Goal: Task Accomplishment & Management: Complete application form

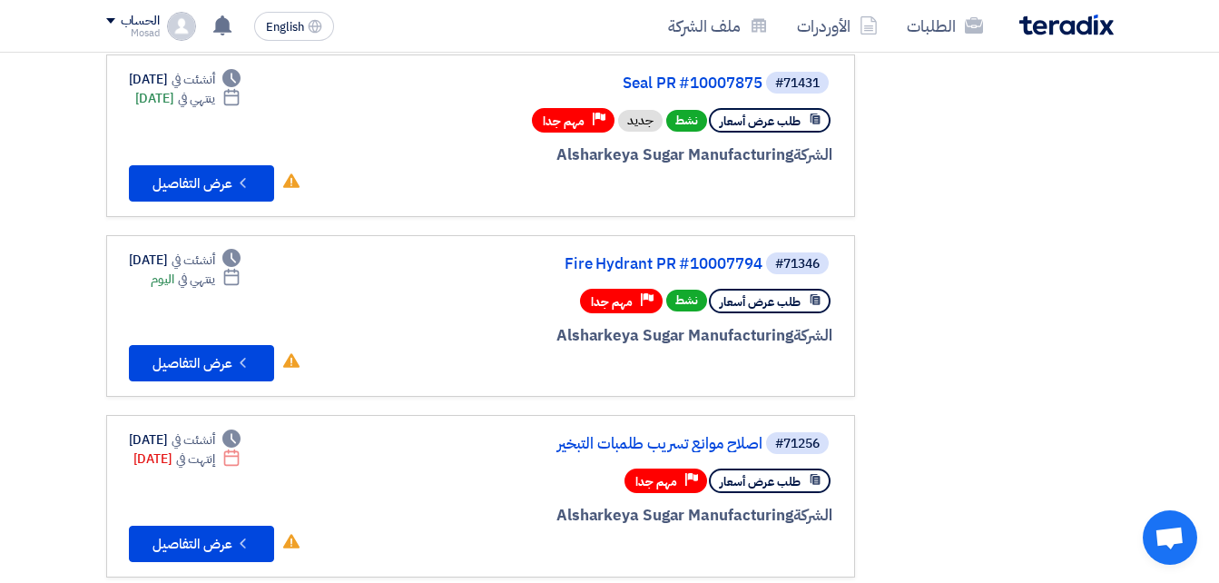
scroll to position [545, 0]
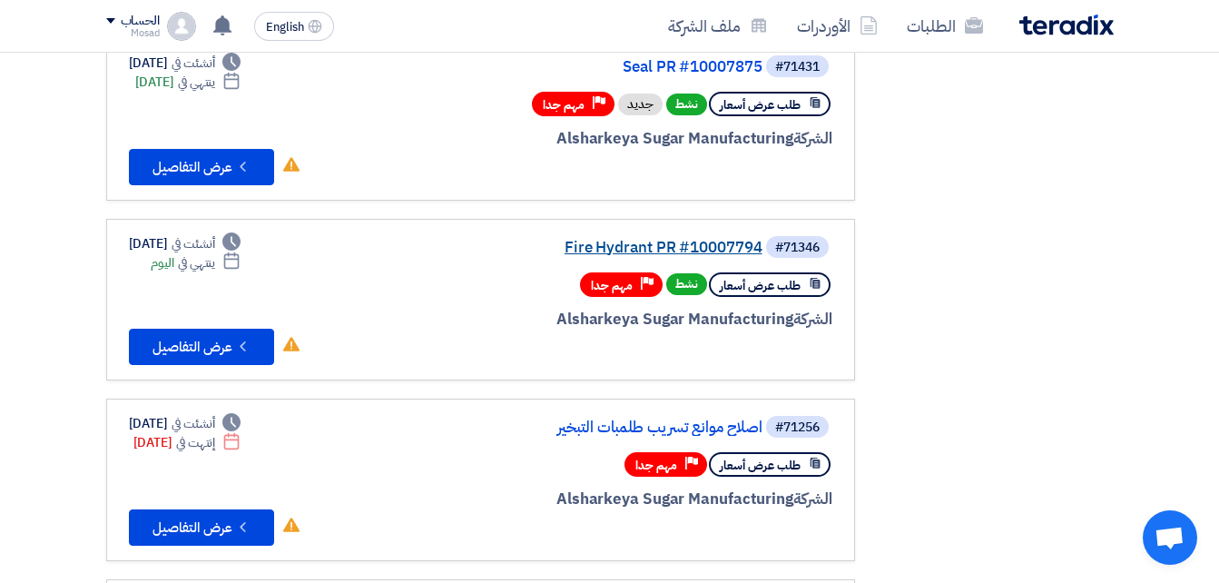
click at [669, 241] on link "Fire Hydrant PR #10007794" at bounding box center [580, 248] width 363 height 16
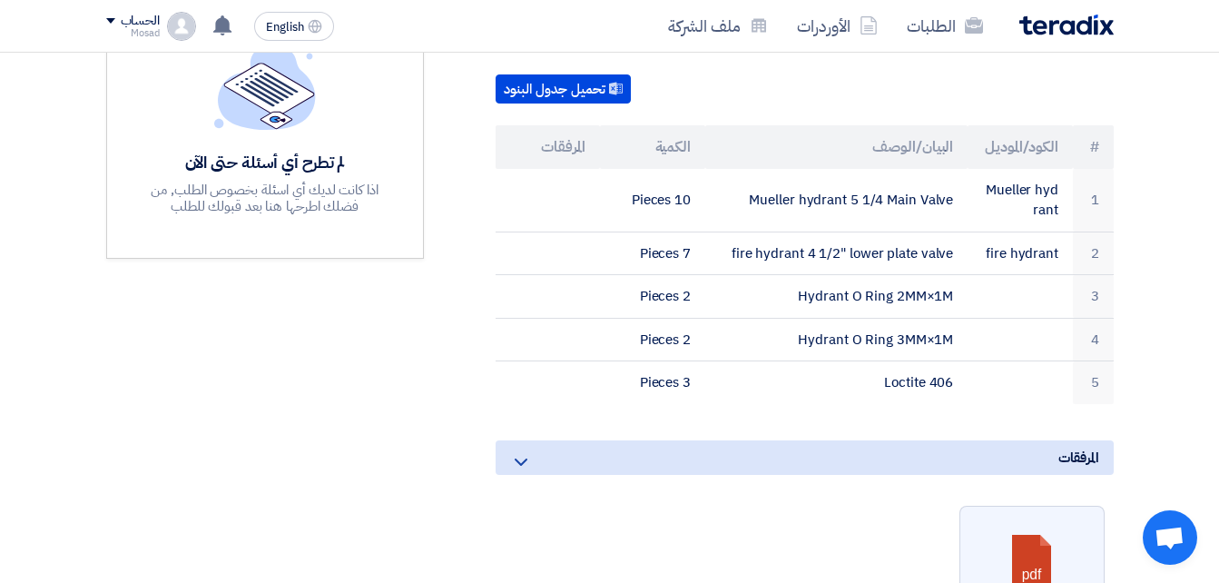
scroll to position [545, 0]
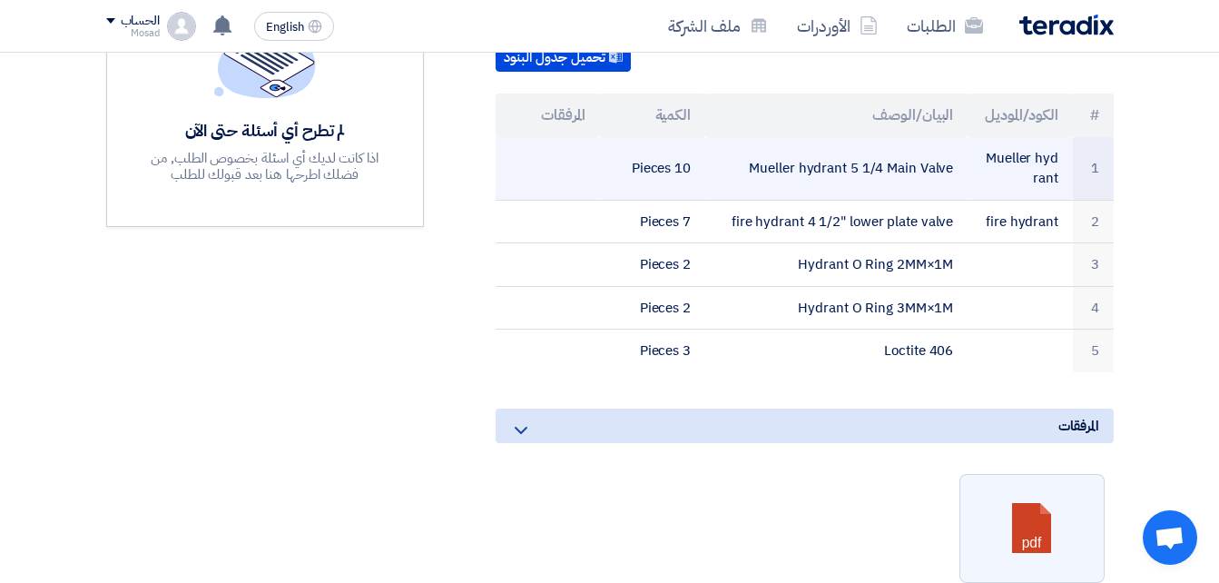
drag, startPoint x: 753, startPoint y: 144, endPoint x: 954, endPoint y: 143, distance: 200.6
click at [954, 143] on td "Mueller hydrant 5 1/4 Main Valve" at bounding box center [836, 169] width 262 height 64
drag, startPoint x: 954, startPoint y: 143, endPoint x: 944, endPoint y: 142, distance: 10.1
copy td "Mueller hydrant 5 1/4 Main Valve"
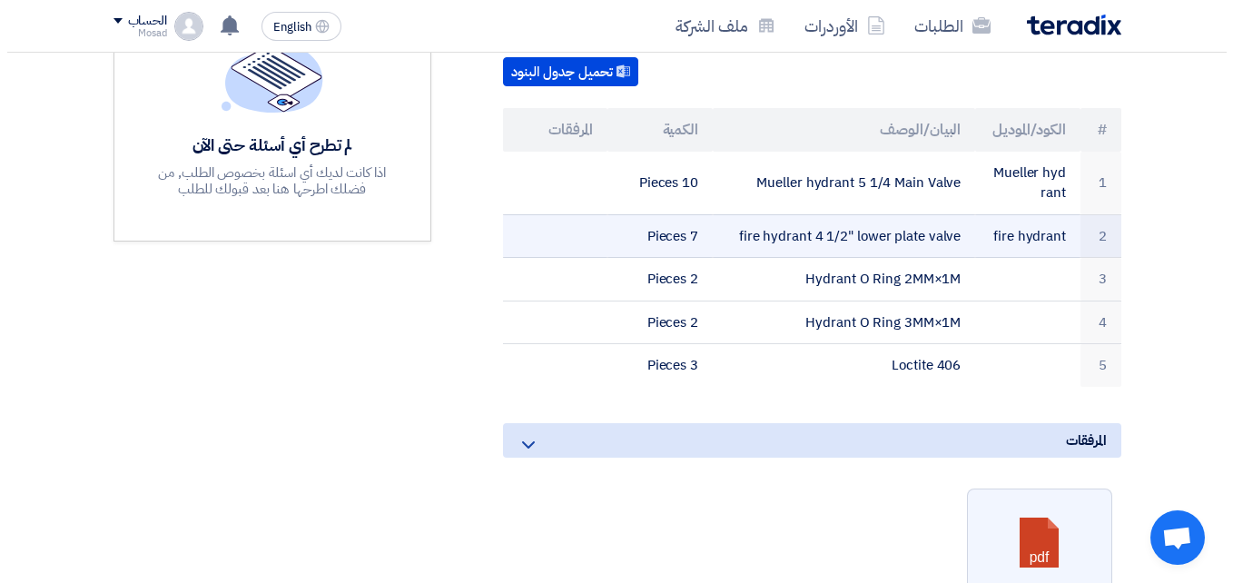
scroll to position [0, 0]
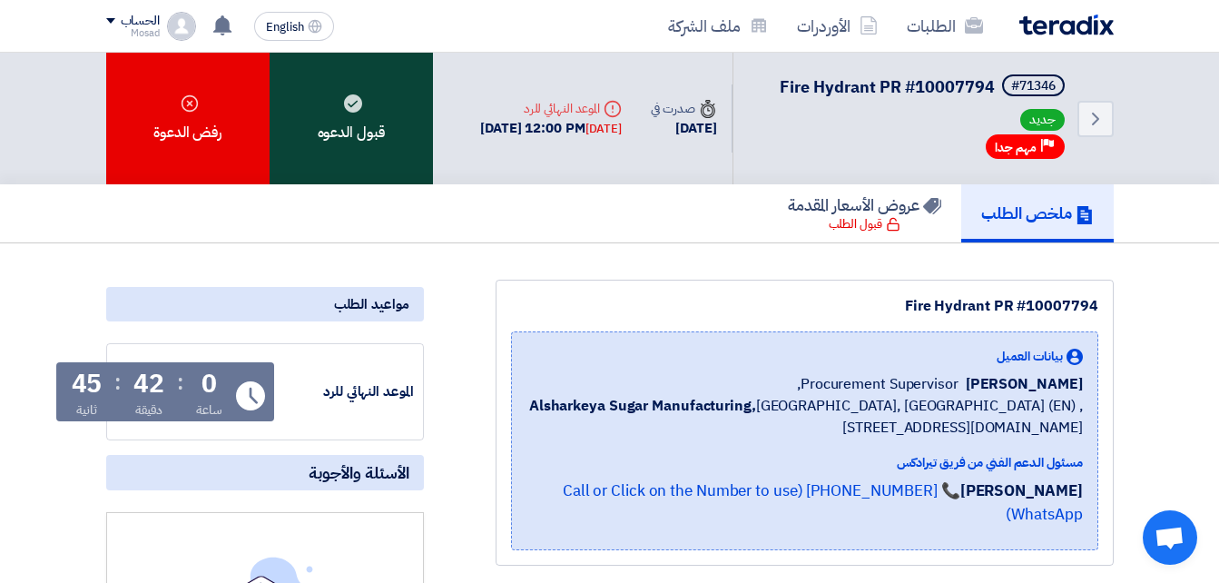
click at [369, 115] on div "قبول الدعوه" at bounding box center [351, 119] width 163 height 132
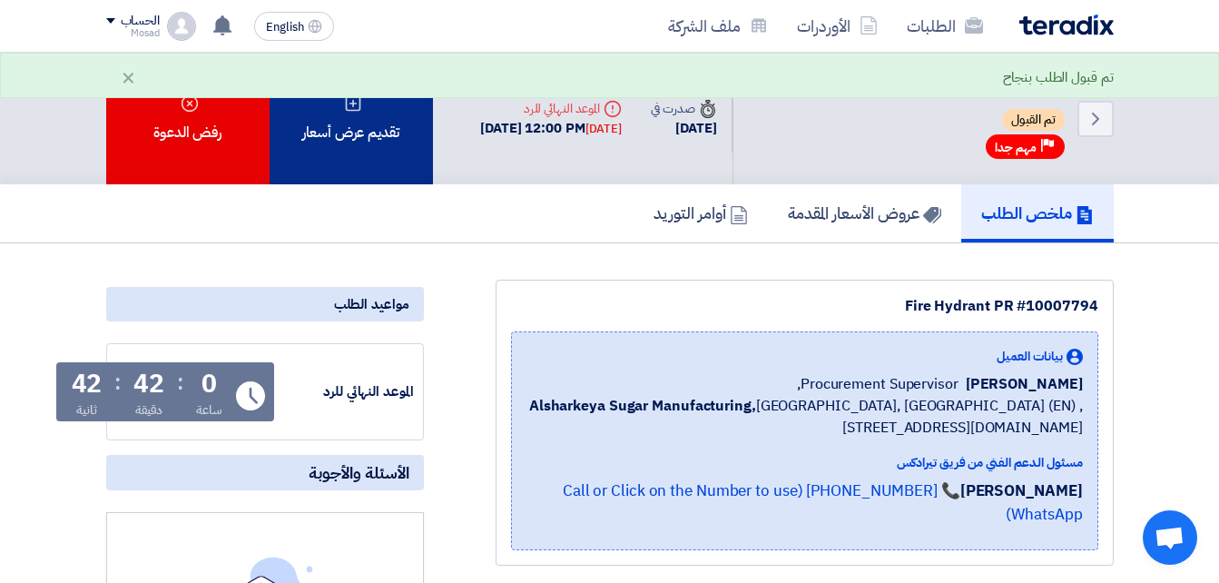
click at [368, 121] on div "تقديم عرض أسعار" at bounding box center [351, 119] width 163 height 132
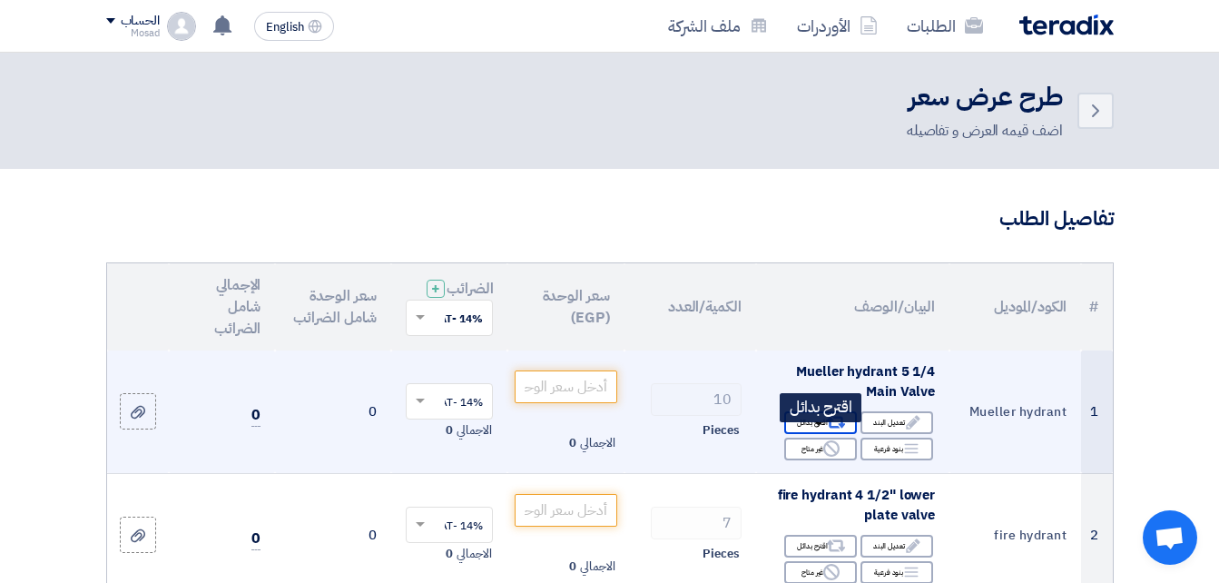
click at [808, 434] on div "Alternative اقترح بدائل" at bounding box center [820, 422] width 73 height 23
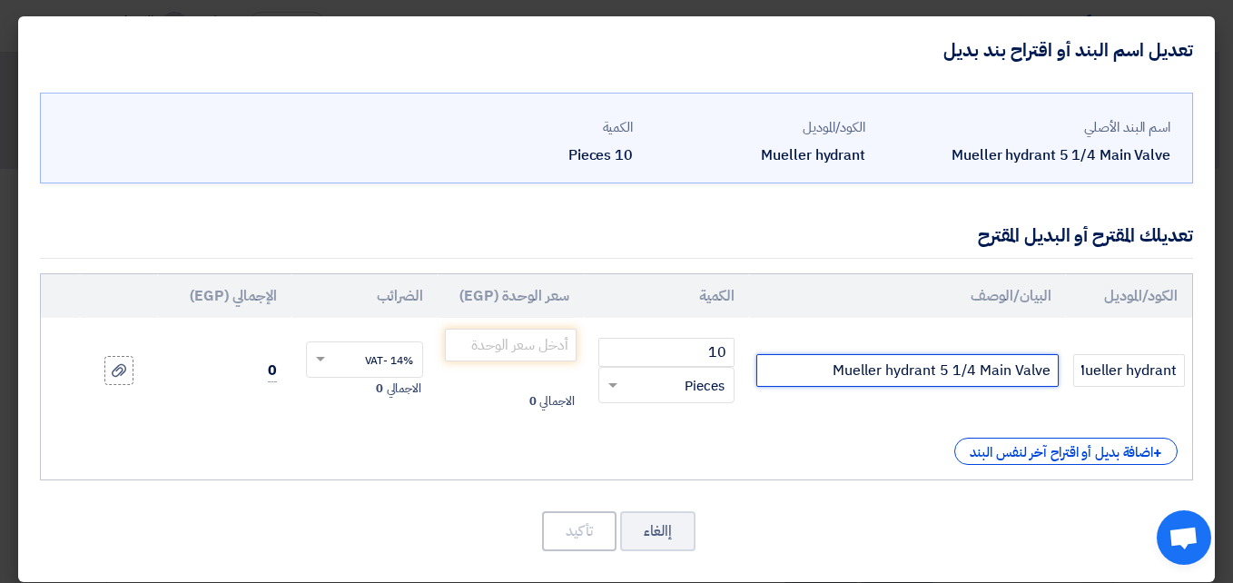
click at [834, 372] on input "Mueller hydrant 5 1/4 Main Valve" at bounding box center [906, 370] width 301 height 33
click at [824, 372] on input "Mueller hydrant 5 1/4 Main Valve الصلي" at bounding box center [906, 370] width 301 height 33
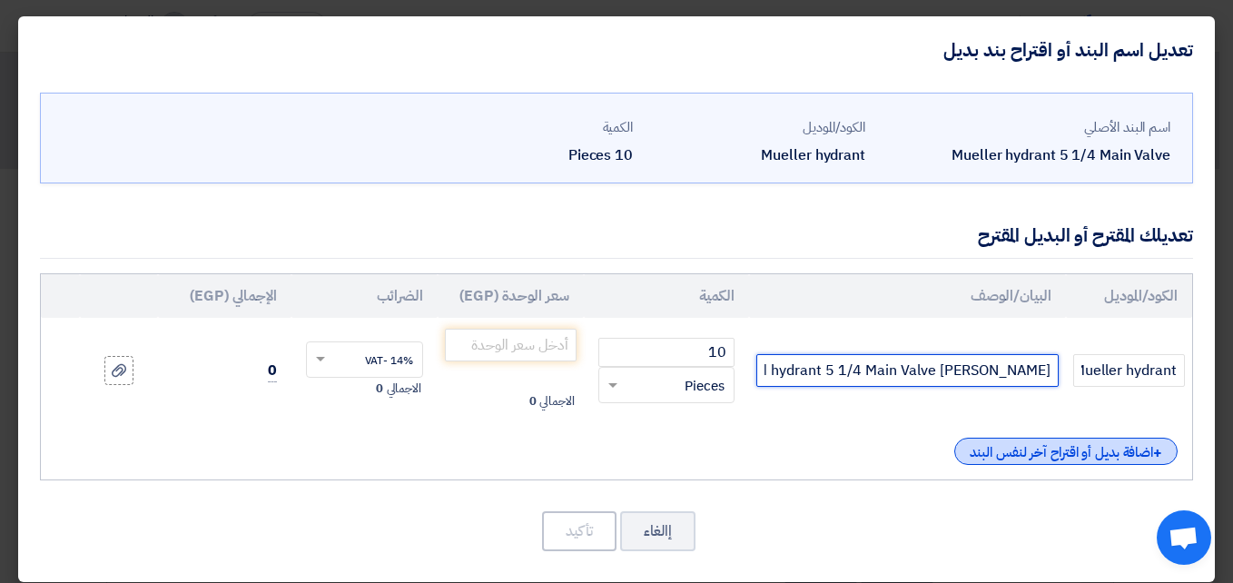
type input "Mueller hydrant 5 1/4 Main Valve الاصلي"
click at [1013, 451] on div "+ اضافة بديل أو اقتراح آخر لنفس البند" at bounding box center [1065, 450] width 223 height 27
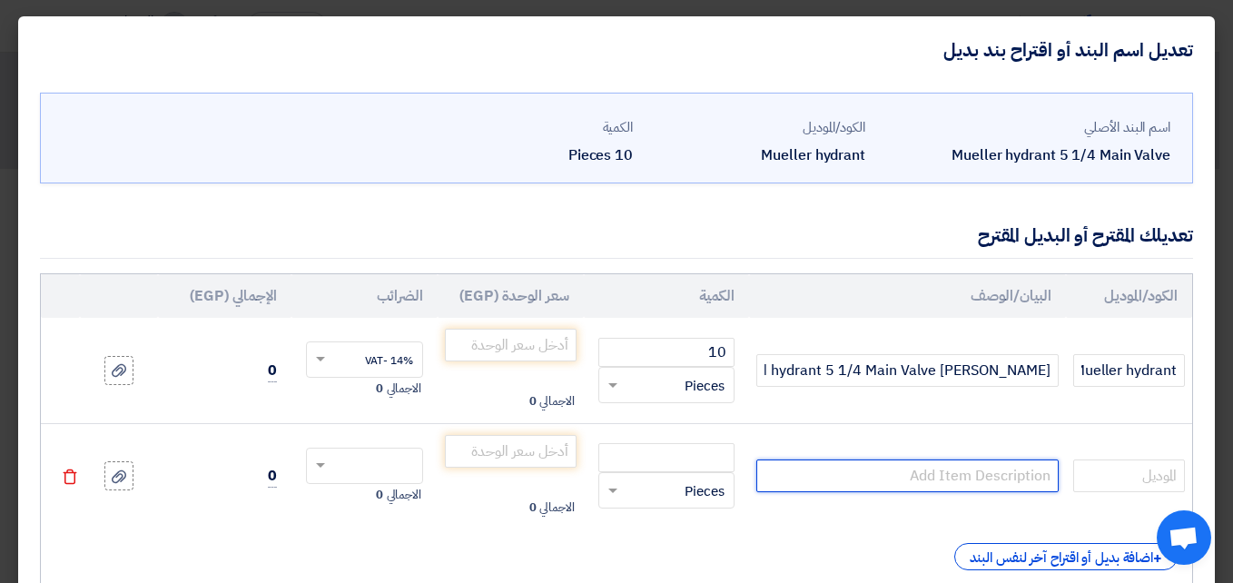
click at [970, 479] on input "text" at bounding box center [906, 475] width 301 height 33
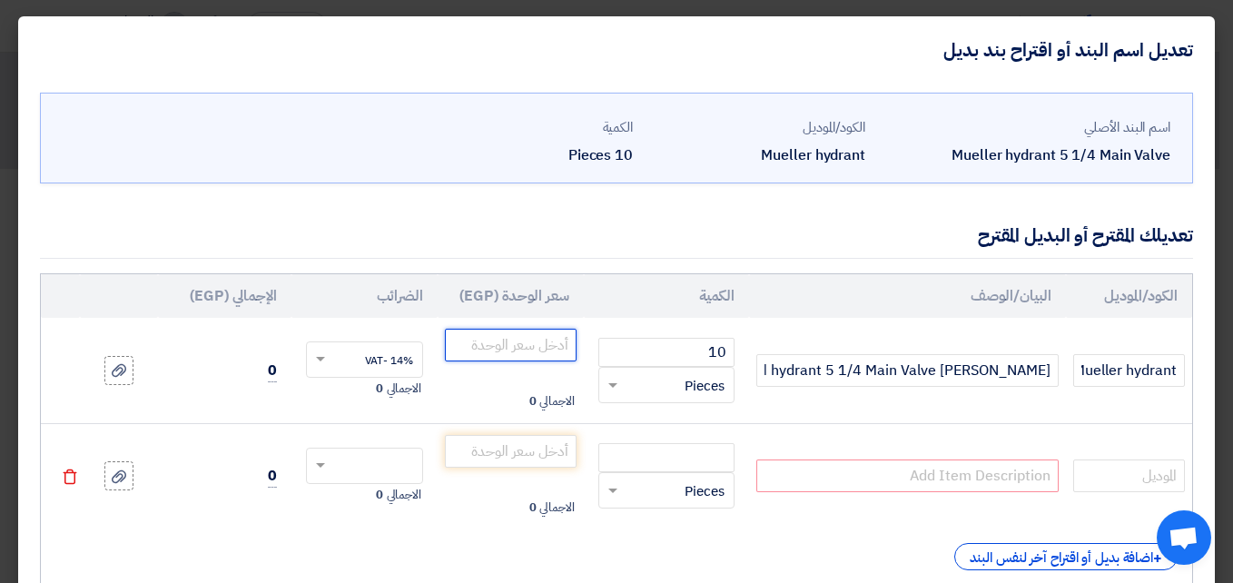
click at [566, 349] on input "number" at bounding box center [511, 345] width 132 height 33
type input "32250"
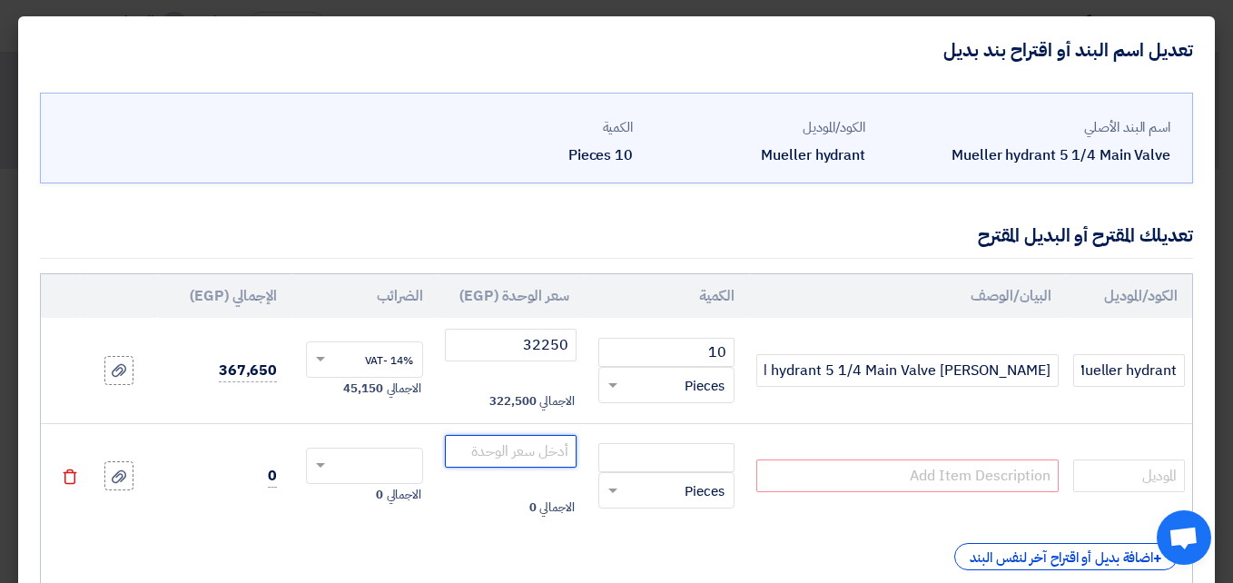
click at [562, 448] on input "number" at bounding box center [511, 451] width 132 height 33
click at [893, 480] on input "text" at bounding box center [906, 475] width 301 height 33
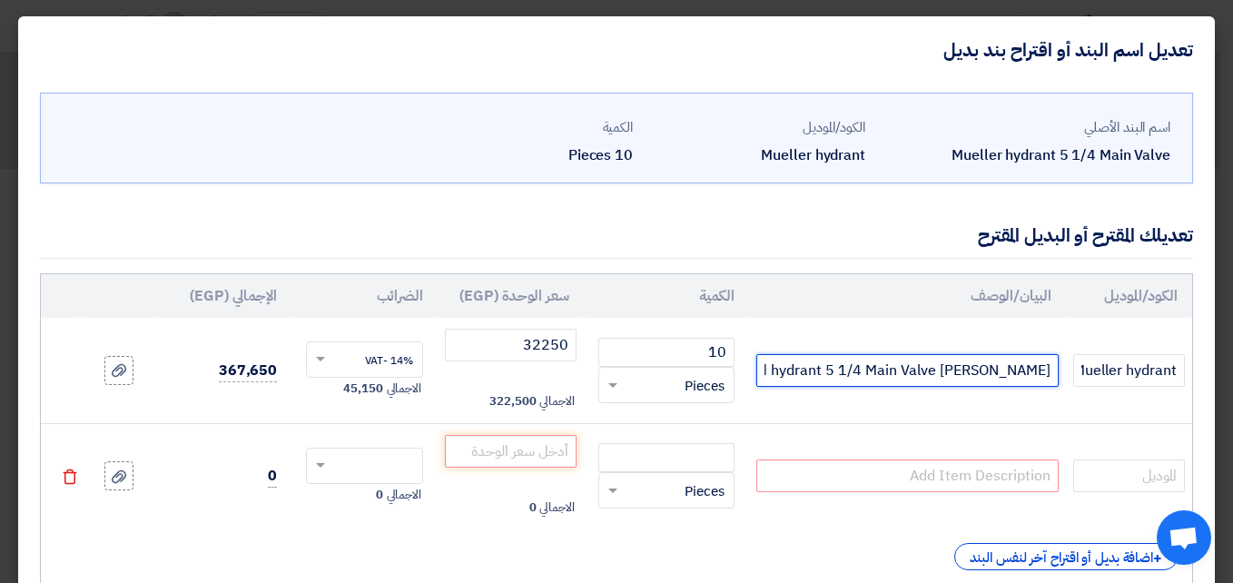
drag, startPoint x: 794, startPoint y: 377, endPoint x: 1098, endPoint y: 349, distance: 305.4
click at [1098, 349] on tr "Mueller hydrant Mueller hydrant 5 1/4 Main Valve الاصلي 10 RFQ_STEP1.ITEMS.2.TY…" at bounding box center [616, 370] width 1151 height 105
click at [987, 465] on input "text" at bounding box center [906, 475] width 301 height 33
paste input "Mueller hydrant 5 1/4 Main Valve الاصلي"
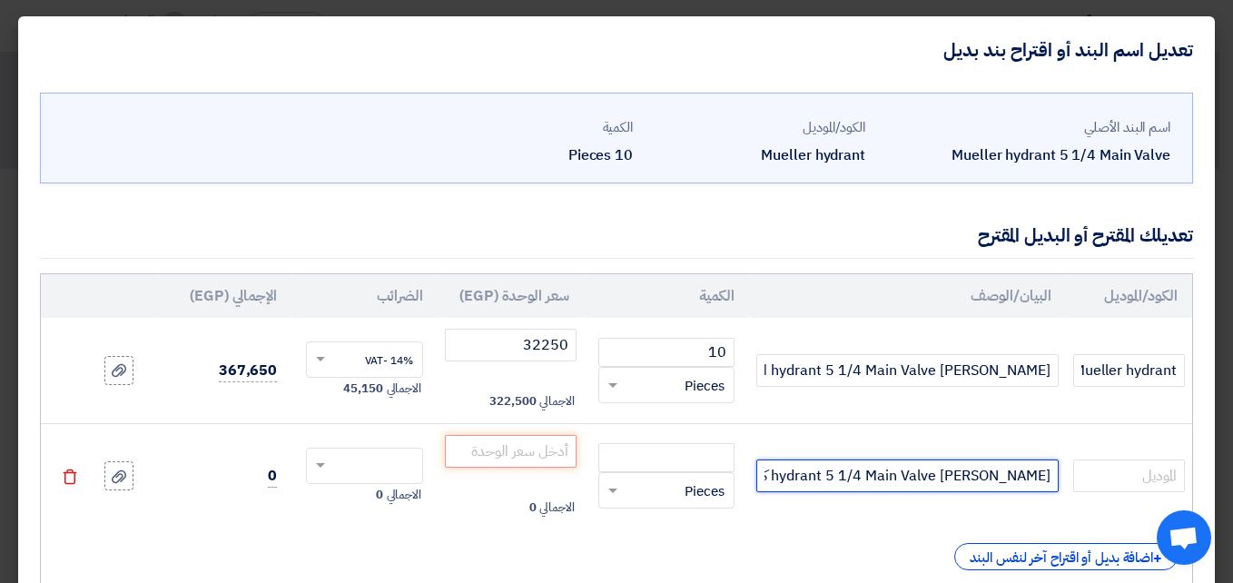
drag, startPoint x: 881, startPoint y: 478, endPoint x: 840, endPoint y: 474, distance: 42.0
click at [840, 474] on input "Mueller hydrant 5 1/4 Main Valve كوبي" at bounding box center [906, 475] width 301 height 33
drag, startPoint x: 880, startPoint y: 477, endPoint x: 909, endPoint y: 461, distance: 34.1
click at [883, 473] on input "r hydrant 5 1/4 Main Valve كوبي" at bounding box center [906, 475] width 301 height 33
type input "hydrant 5 1/4 Main Valve كوبي"
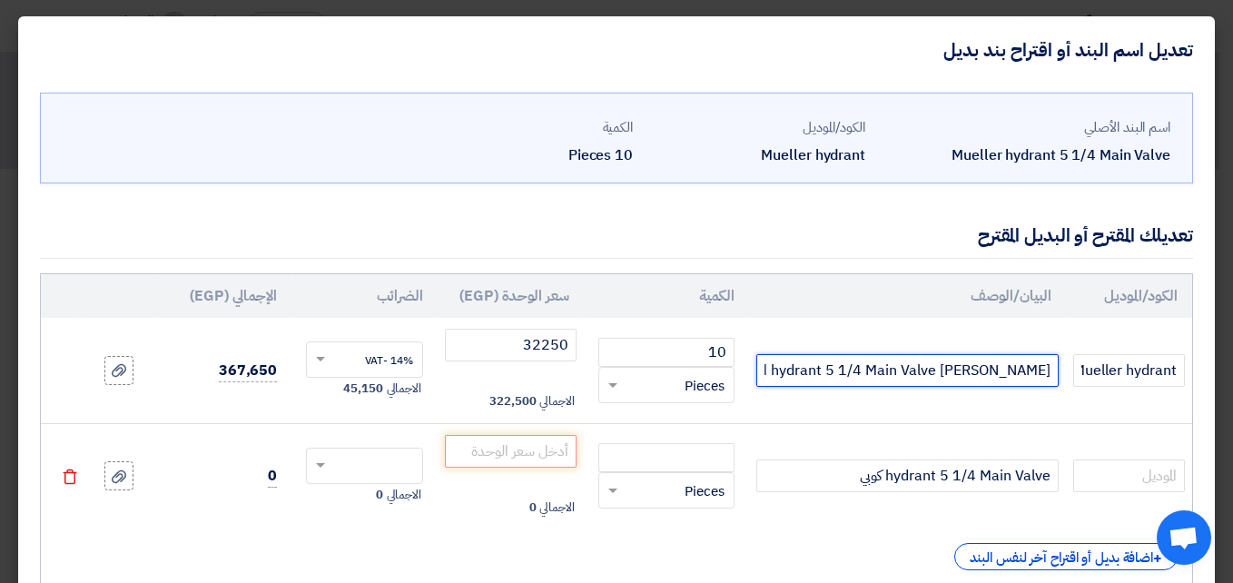
drag, startPoint x: 886, startPoint y: 372, endPoint x: 873, endPoint y: 368, distance: 13.5
click at [840, 371] on input "Mueller hydrant 5 1/4 Main Valve الاصلي" at bounding box center [906, 370] width 301 height 33
drag, startPoint x: 834, startPoint y: 367, endPoint x: 882, endPoint y: 369, distance: 48.1
click at [882, 369] on input "hydrant 5 1/4 Main Valve الاصلي" at bounding box center [906, 370] width 301 height 33
paste input "سكري االصلً"
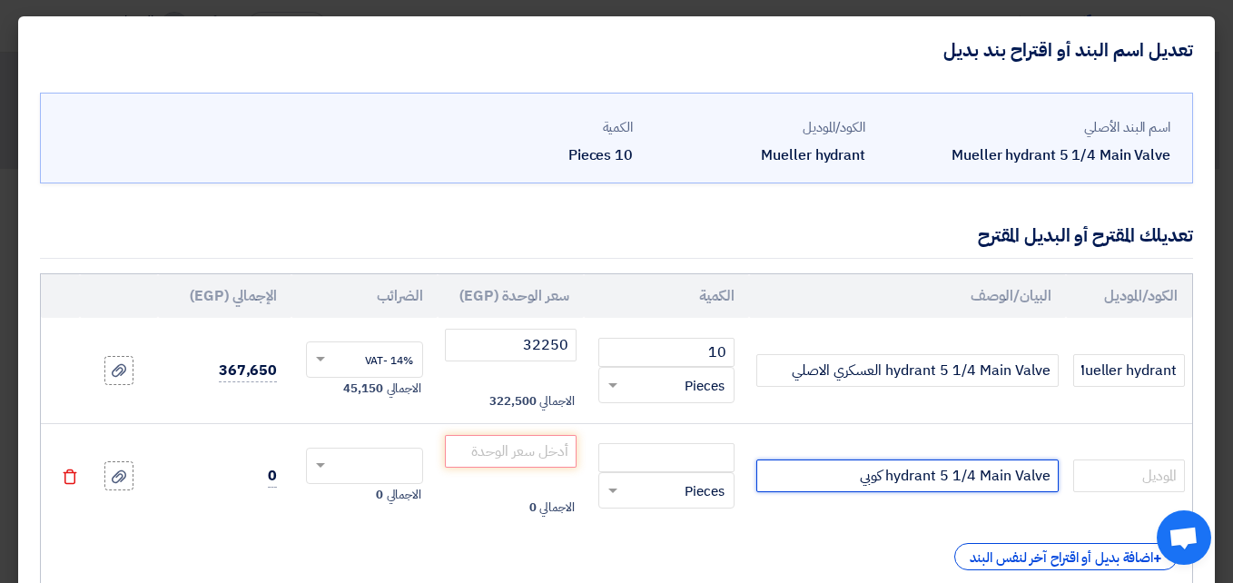
click at [845, 483] on input "hydrant 5 1/4 Main Valve كوبي" at bounding box center [906, 475] width 301 height 33
click at [843, 483] on input "hydrant 5 1/4 Main Valve كوبي" at bounding box center [906, 475] width 301 height 33
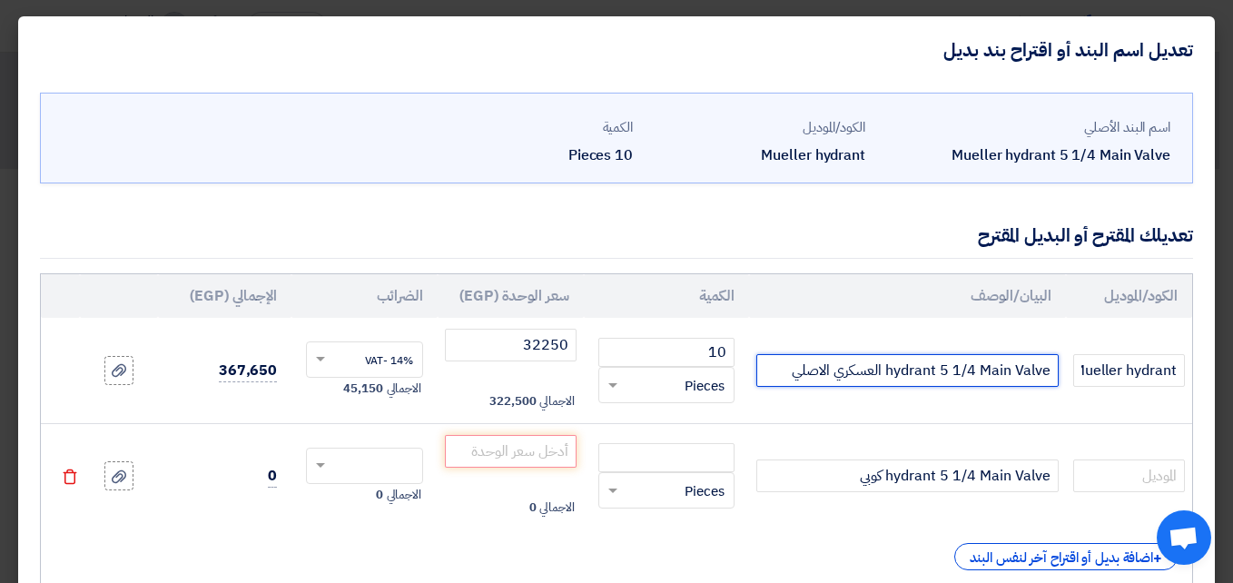
drag, startPoint x: 785, startPoint y: 363, endPoint x: 881, endPoint y: 369, distance: 96.4
click at [881, 369] on input "hydrant 5 1/4 Main Valve العسكري الاصلي" at bounding box center [906, 370] width 301 height 33
paste input "كوبى"
type input "hydrant 5 1/4 Main Valve العسكري الكوبى"
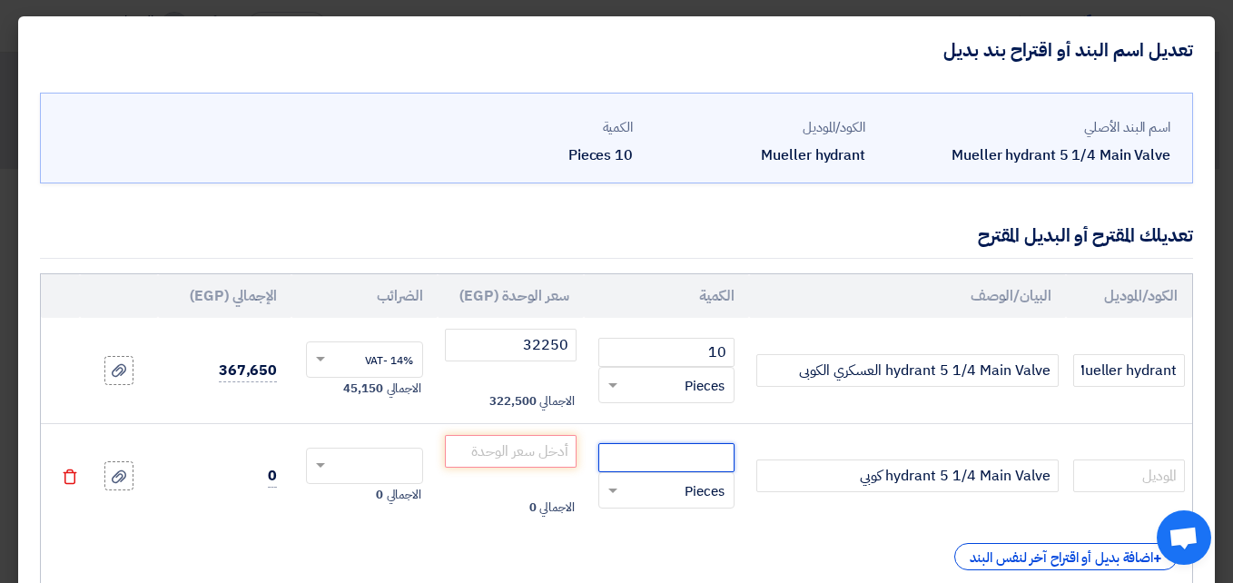
click at [638, 456] on input "number" at bounding box center [666, 457] width 136 height 29
type input "10"
click at [560, 451] on input "number" at bounding box center [511, 451] width 132 height 33
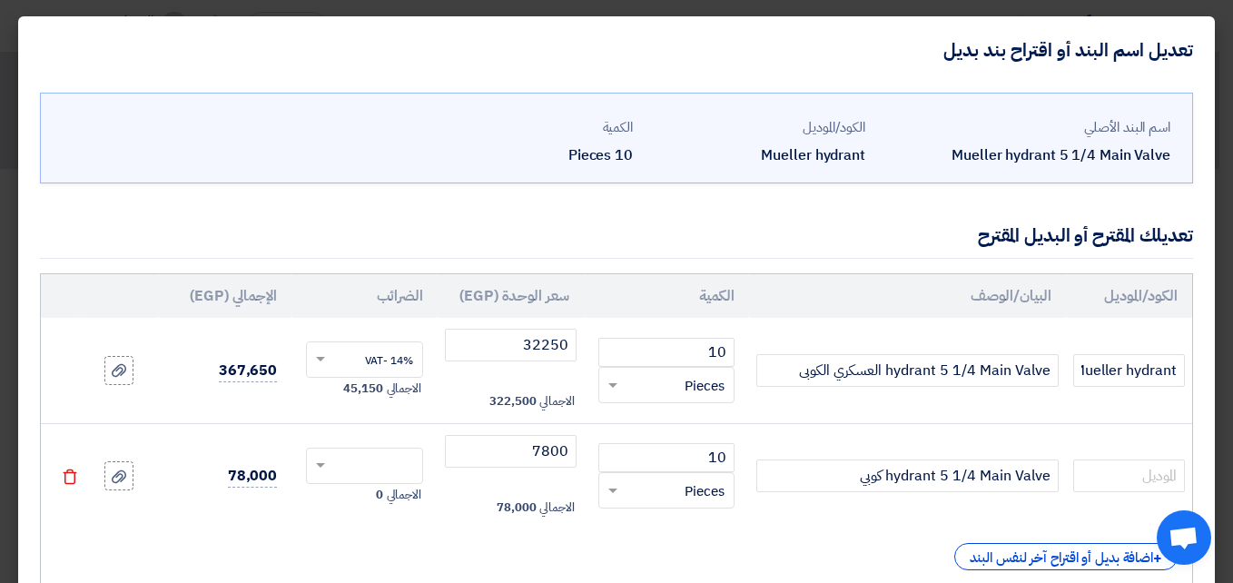
click at [413, 458] on input "text" at bounding box center [376, 467] width 77 height 29
click at [394, 491] on span "14% -VAT" at bounding box center [389, 499] width 48 height 16
click at [555, 447] on input "7800" at bounding box center [511, 451] width 132 height 33
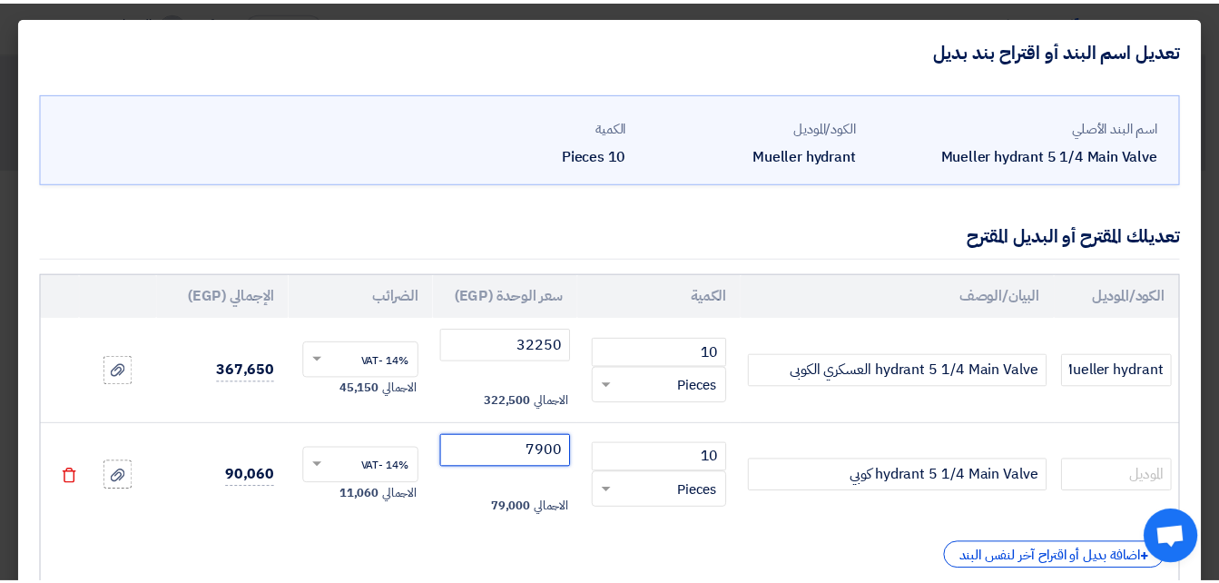
scroll to position [121, 0]
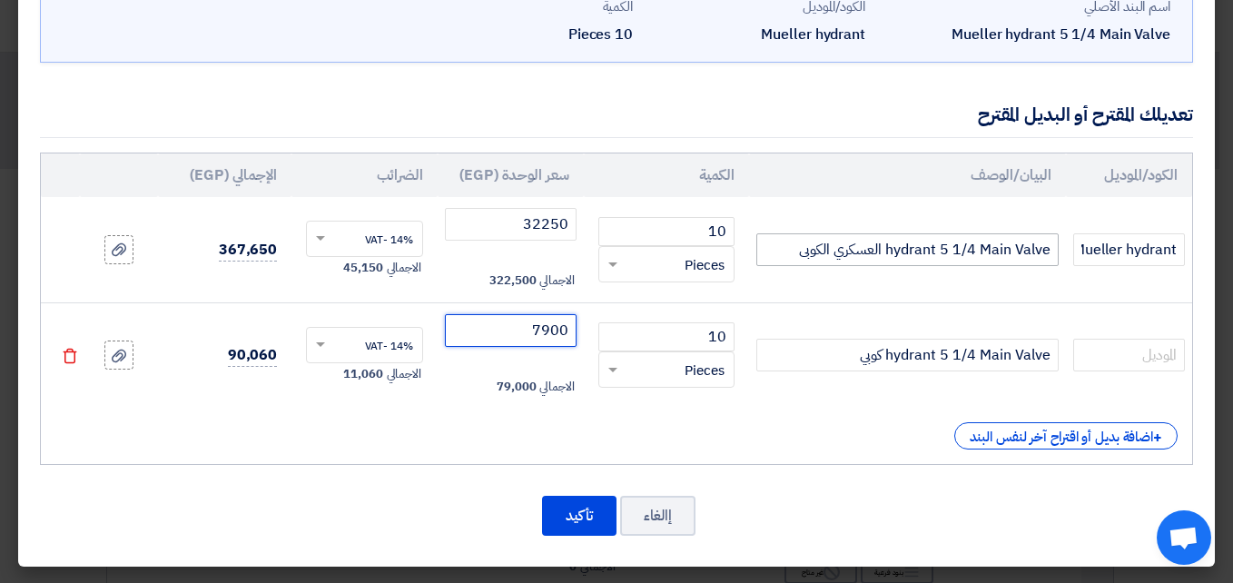
type input "7900"
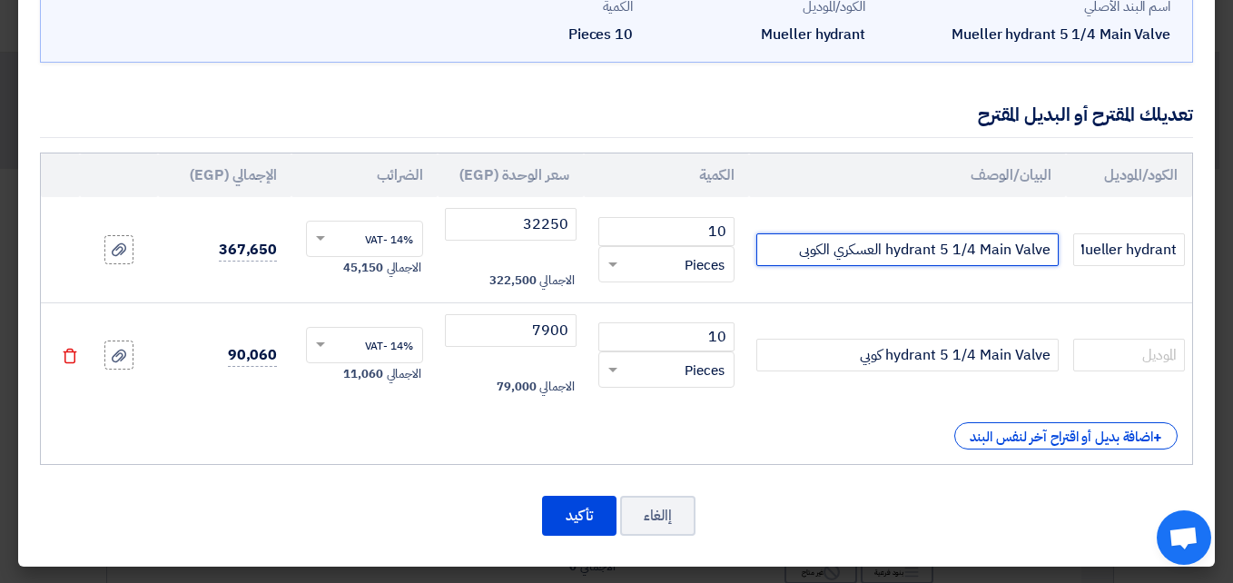
drag, startPoint x: 788, startPoint y: 251, endPoint x: 880, endPoint y: 248, distance: 92.7
click at [880, 248] on input "hydrant 5 1/4 Main Valve العسكري الكوبى" at bounding box center [906, 249] width 301 height 33
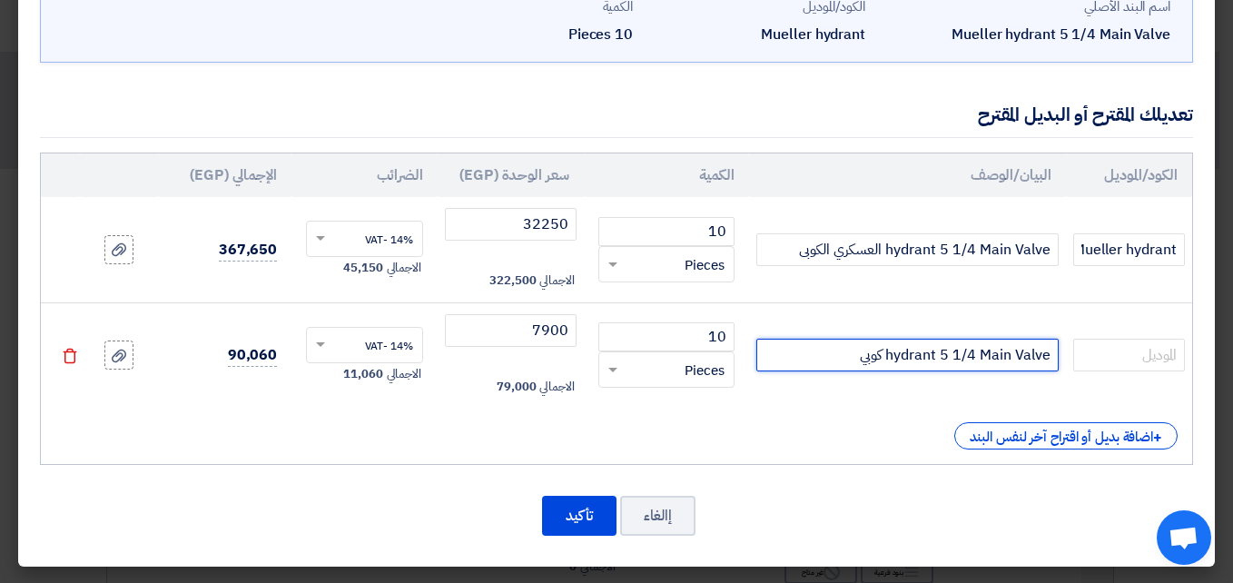
drag, startPoint x: 830, startPoint y: 355, endPoint x: 881, endPoint y: 356, distance: 51.7
click at [881, 356] on input "hydrant 5 1/4 Main Valve كوبي" at bounding box center [906, 355] width 301 height 33
paste input "العسكري الكوبى"
type input "hydrant 5 1/4 Main Valve العسكري الكوبى"
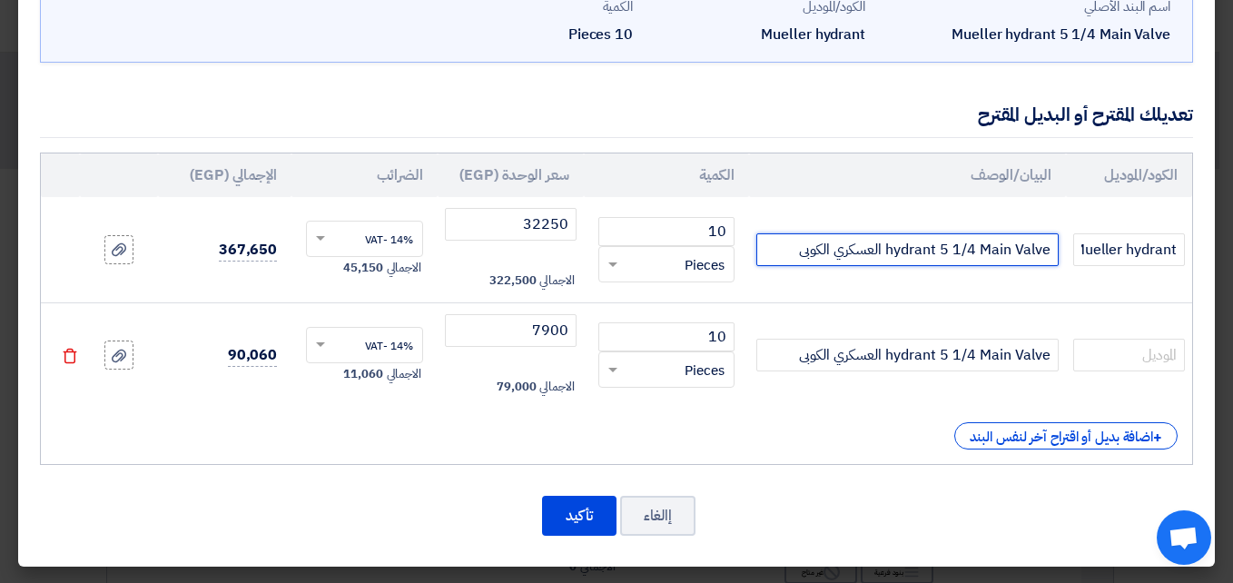
click at [797, 250] on input "hydrant 5 1/4 Main Valve العسكري الكوبى" at bounding box center [906, 249] width 301 height 33
type input "hydrant 5 1/4 Main Valve العسكري الاصلي"
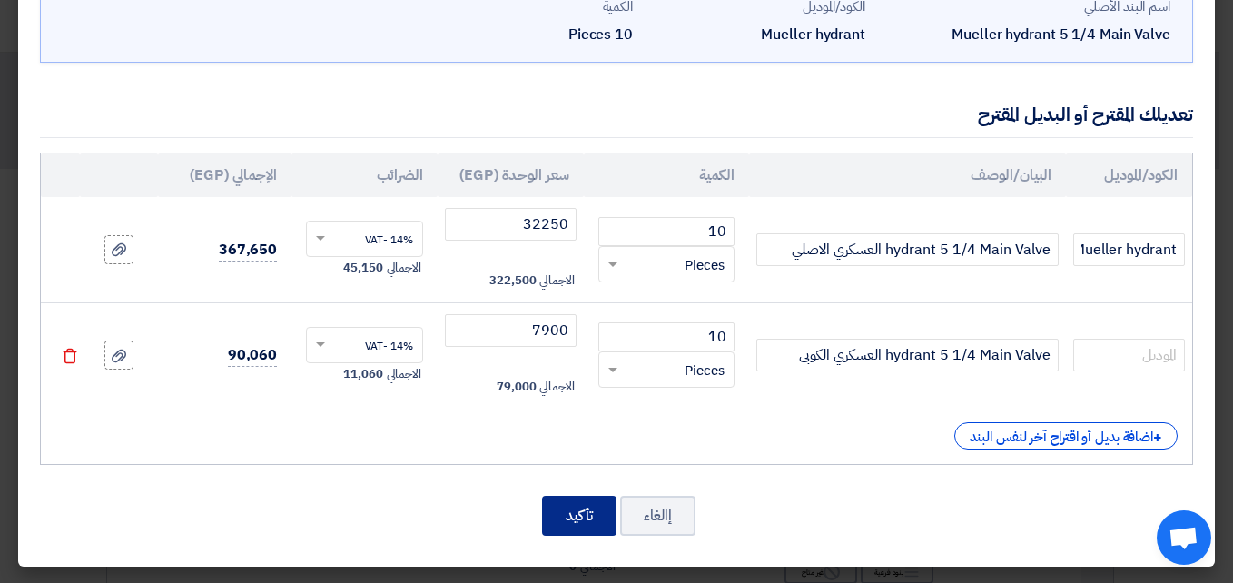
click at [585, 520] on button "تأكيد" at bounding box center [579, 516] width 74 height 40
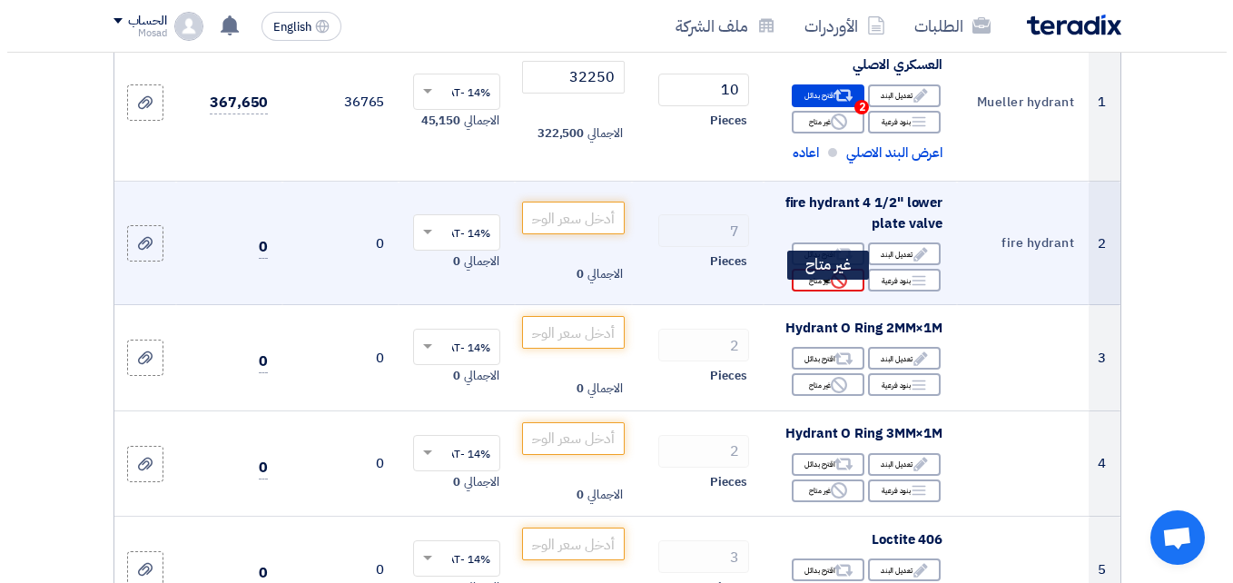
scroll to position [363, 0]
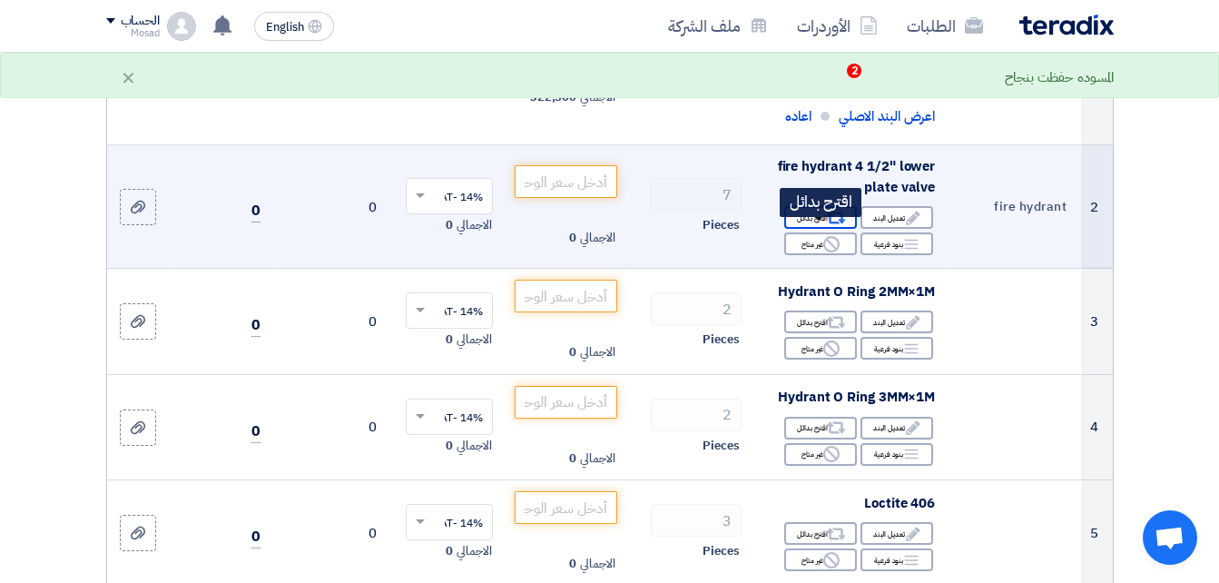
click at [819, 229] on div "Alternative اقترح بدائل" at bounding box center [820, 217] width 73 height 23
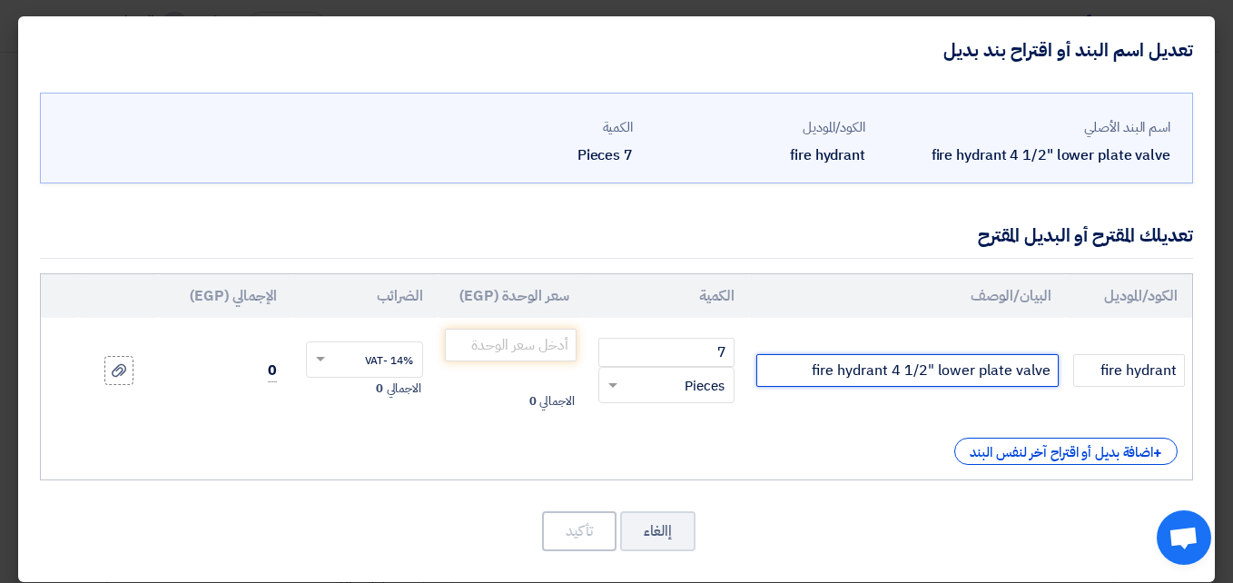
click at [798, 371] on input "fire hydrant 4 1/2" lower plate valve" at bounding box center [906, 370] width 301 height 33
paste input "جوكامنى"
click at [815, 369] on input "fire hydrant 4 1/2" lower plate valve جوكامنى" at bounding box center [906, 370] width 301 height 33
type input "fire hydrant 4 1/2" lower plate valve ماركة جوكامنى"
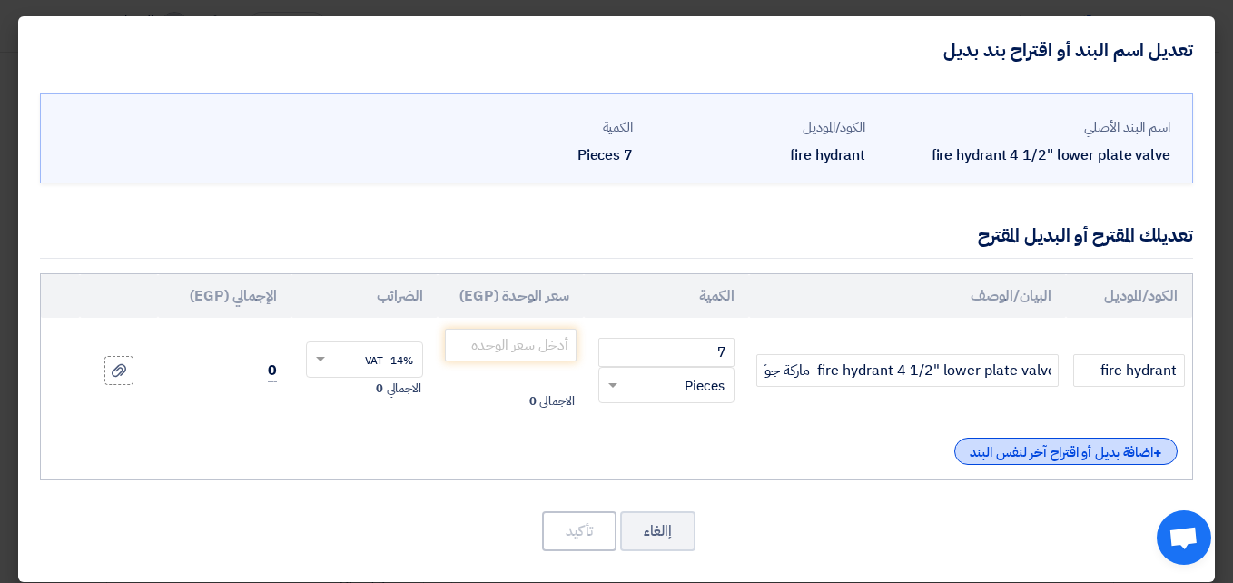
click at [1028, 447] on div "+ اضافة بديل أو اقتراح آخر لنفس البند" at bounding box center [1065, 450] width 223 height 27
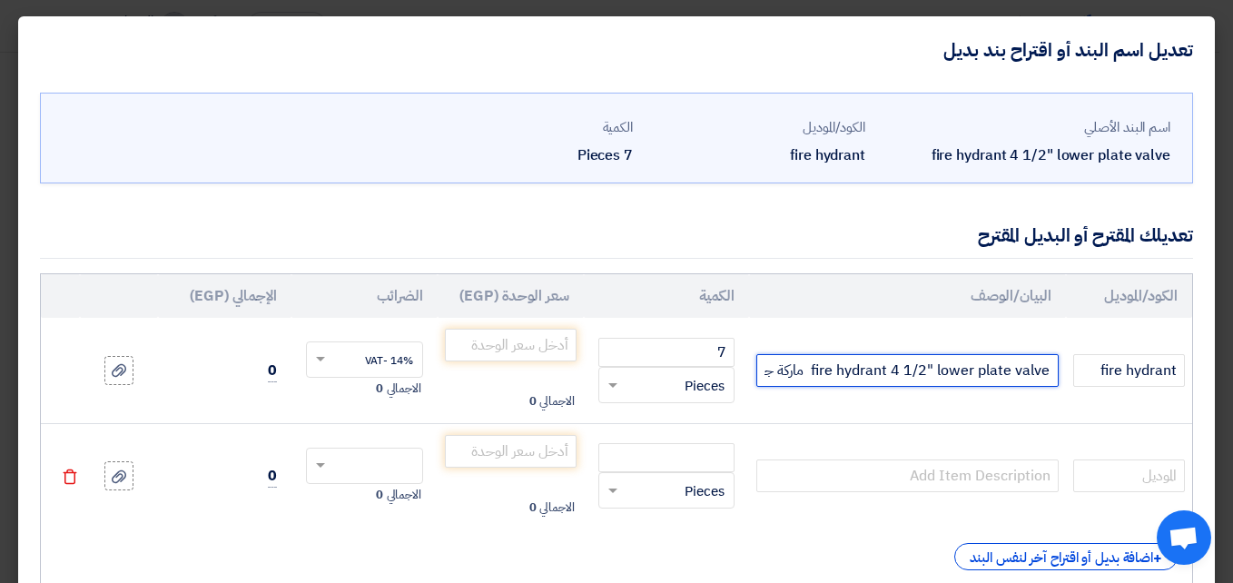
scroll to position [0, -36]
drag, startPoint x: 1056, startPoint y: 369, endPoint x: 743, endPoint y: 357, distance: 312.5
click at [743, 357] on tr "fire hydrant fire hydrant 4 1/2" lower plate valve ماركة جوكامنى 7 RFQ_STEP1.IT…" at bounding box center [616, 370] width 1151 height 105
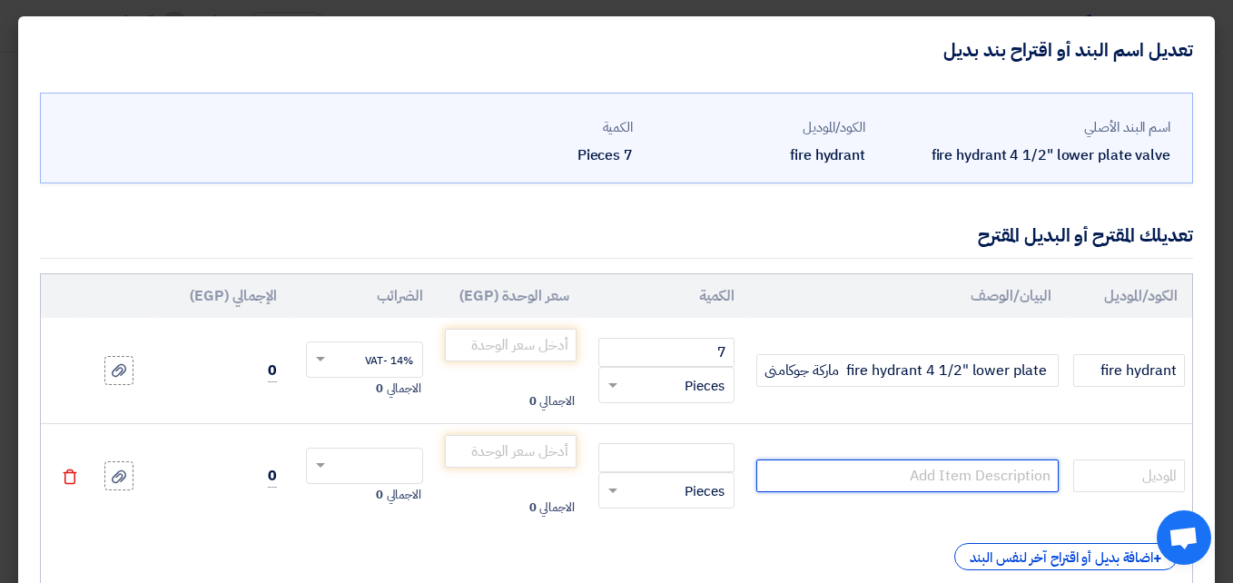
click at [924, 476] on input "text" at bounding box center [906, 475] width 301 height 33
paste input "fire hydrant 4 1/2" lower plate valve ماركة جوكامنى"
drag, startPoint x: 844, startPoint y: 474, endPoint x: 752, endPoint y: 463, distance: 93.2
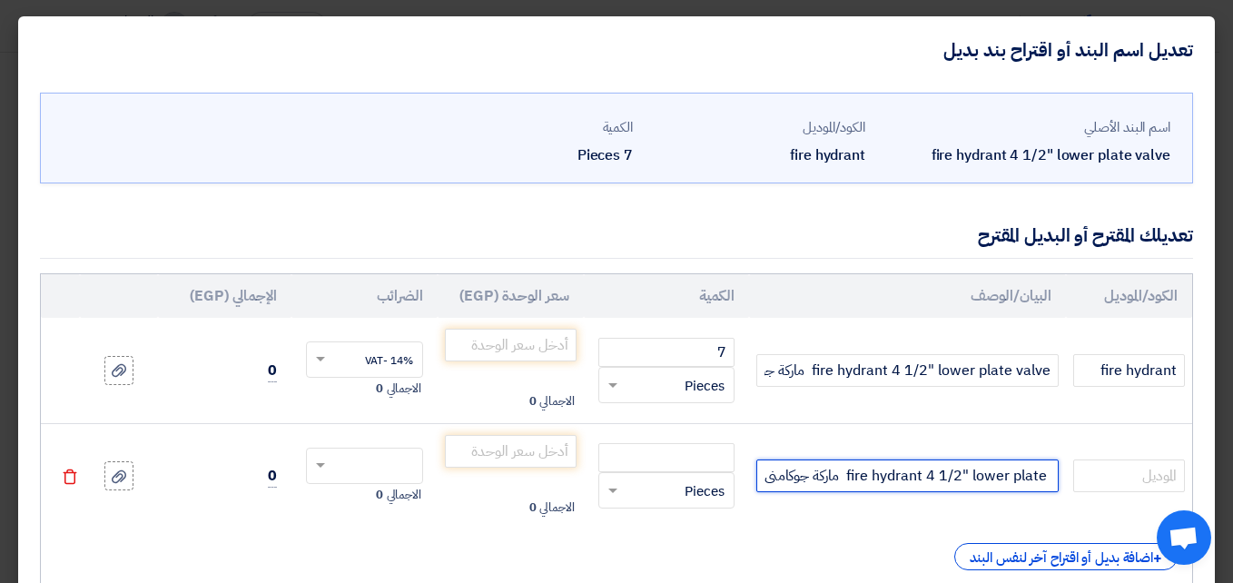
click at [752, 463] on tr "fire hydrant 4 1/2" lower plate valve ماركة جوكامنى RFQ_STEP1.ITEMS.2.TYPE_PLAC…" at bounding box center [616, 475] width 1151 height 105
type input "fire hydrant 4 1/2" lower plate valve كوبي"
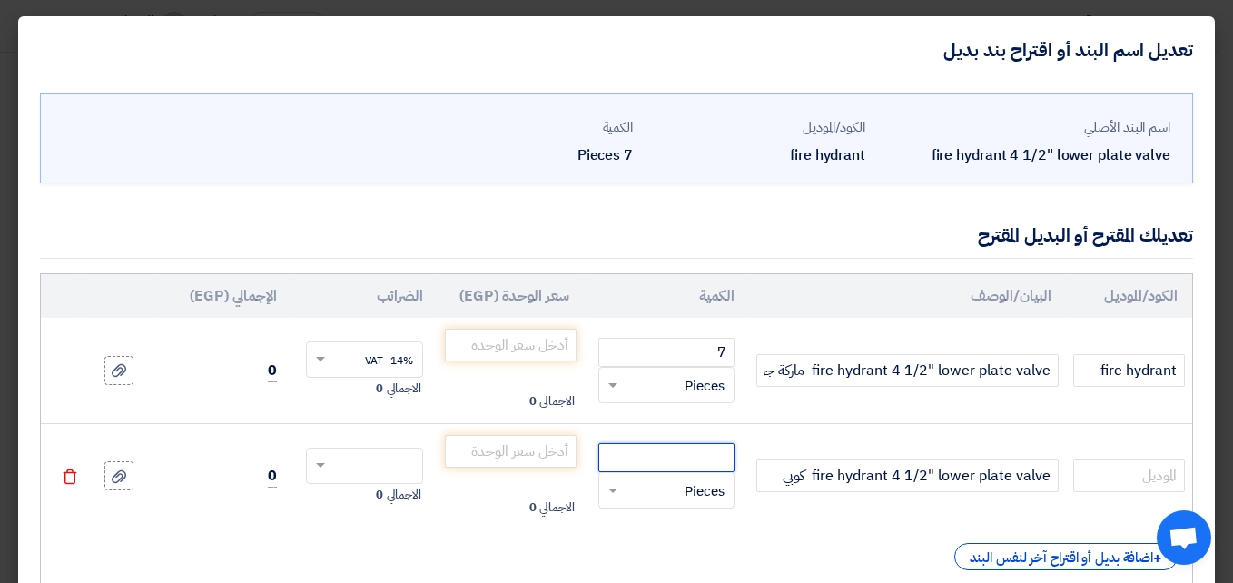
click at [681, 447] on input "number" at bounding box center [666, 457] width 136 height 29
type input "7"
click at [547, 341] on input "number" at bounding box center [511, 345] width 132 height 33
type input "5"
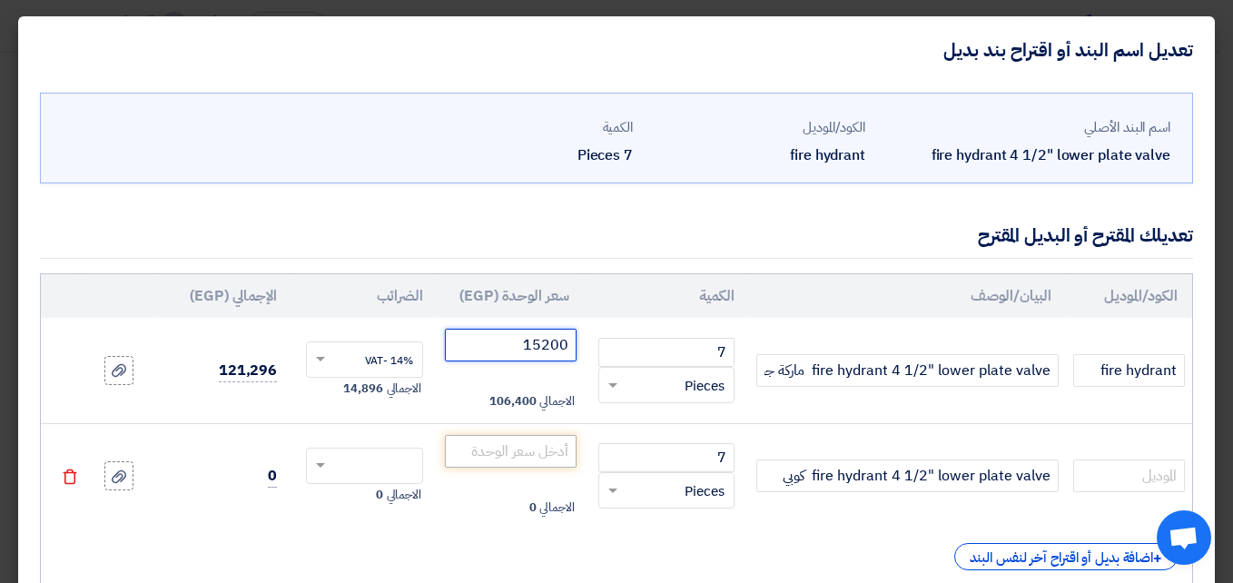
type input "15200"
click at [572, 443] on input "number" at bounding box center [511, 451] width 132 height 33
click at [559, 456] on input "number" at bounding box center [511, 451] width 132 height 33
type input "8"
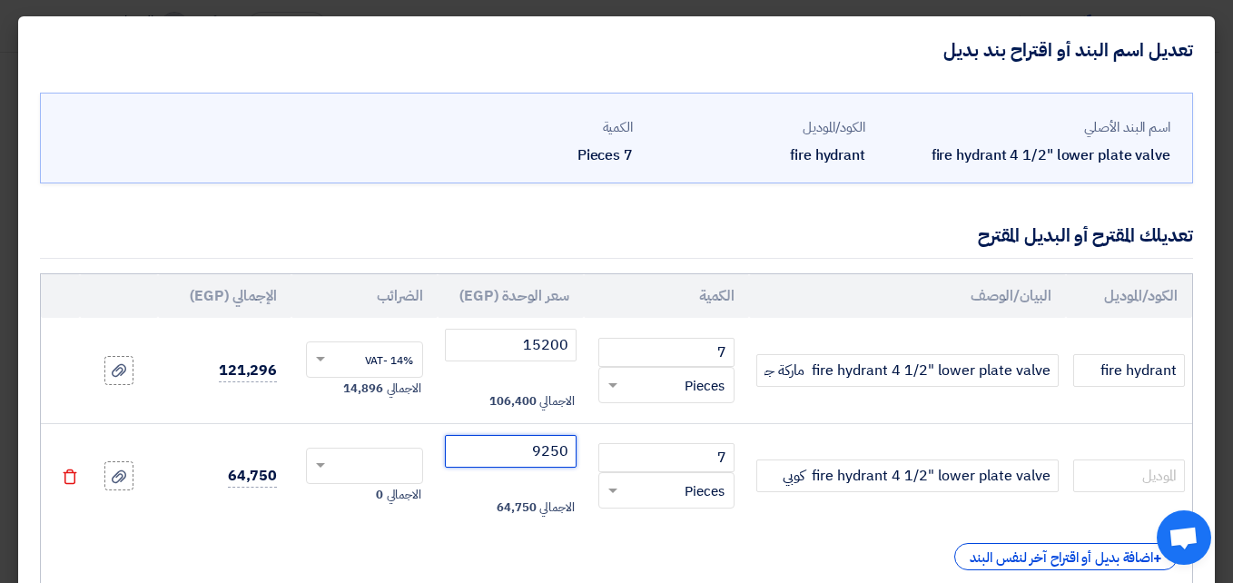
type input "9250"
click at [389, 461] on input "text" at bounding box center [376, 467] width 77 height 29
click at [384, 489] on div "14% -VAT" at bounding box center [364, 499] width 115 height 31
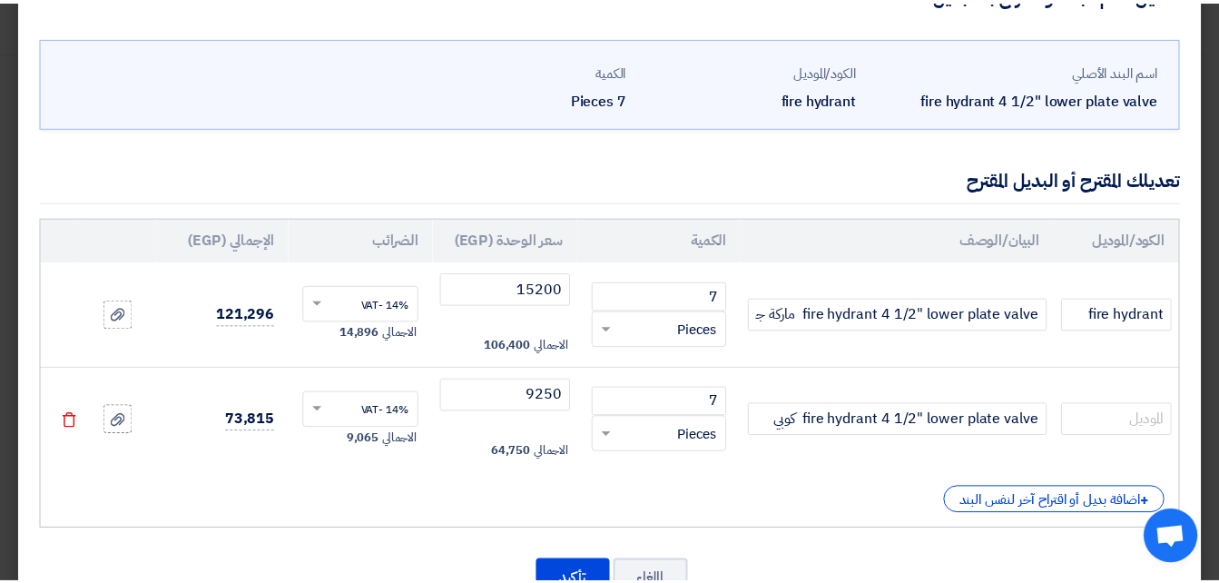
scroll to position [121, 0]
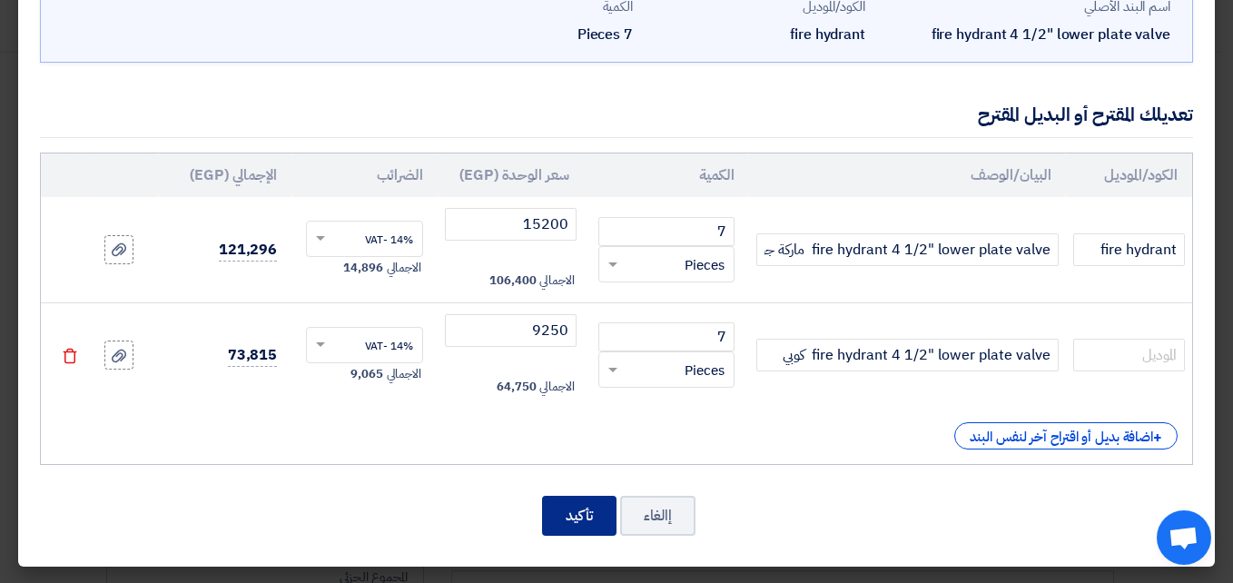
click at [564, 514] on button "تأكيد" at bounding box center [579, 516] width 74 height 40
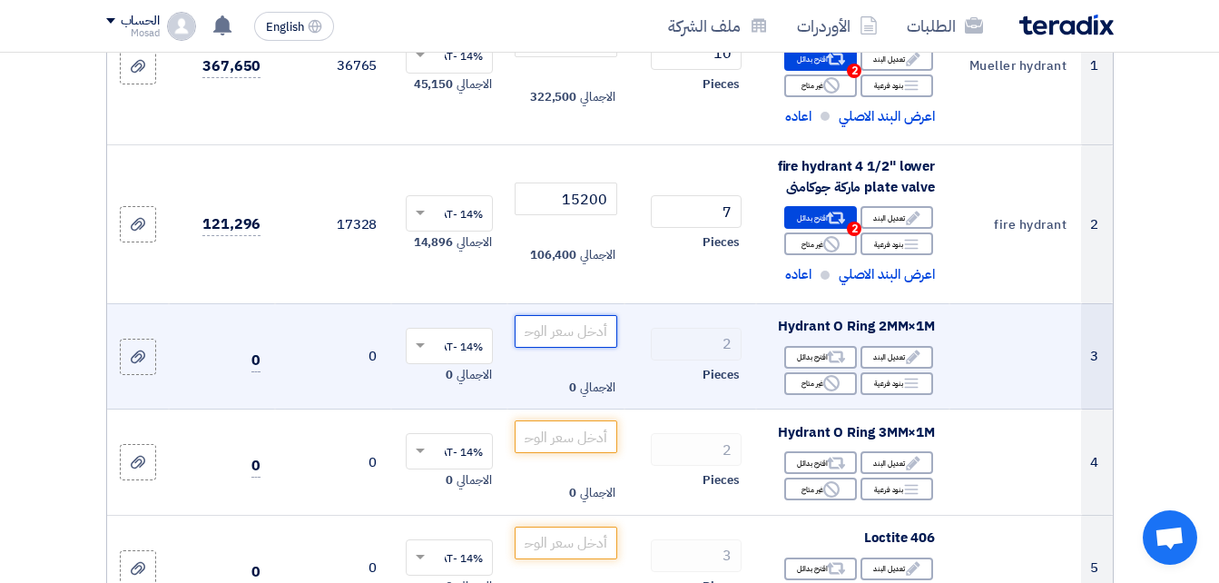
click at [585, 348] on input "number" at bounding box center [566, 331] width 102 height 33
click at [595, 339] on input "number" at bounding box center [566, 331] width 102 height 33
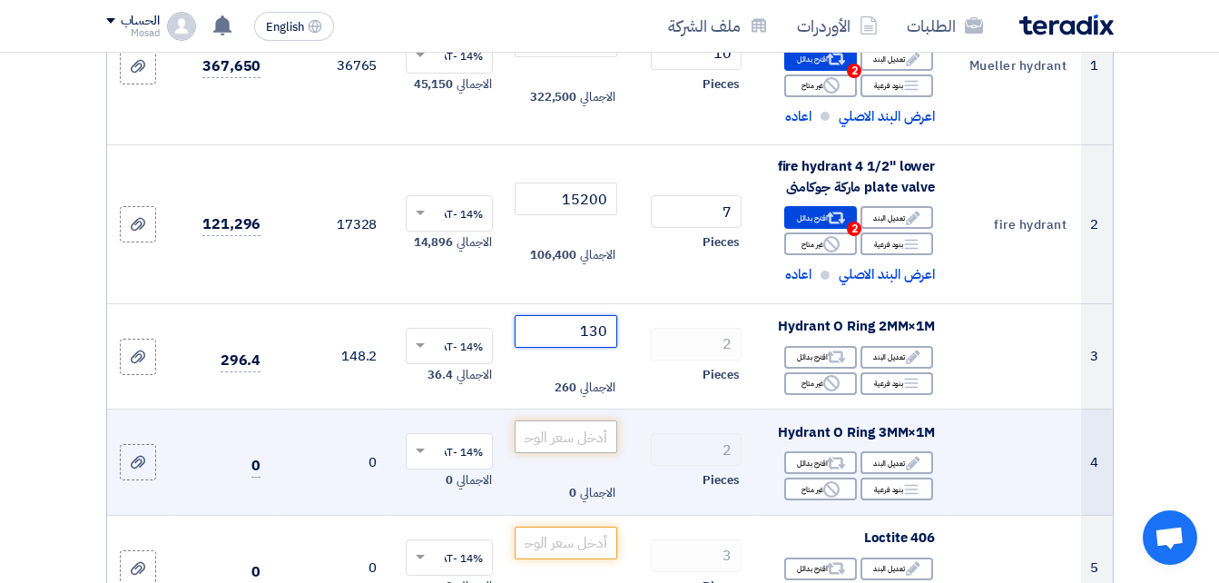
type input "130"
click at [587, 451] on input "number" at bounding box center [566, 436] width 102 height 33
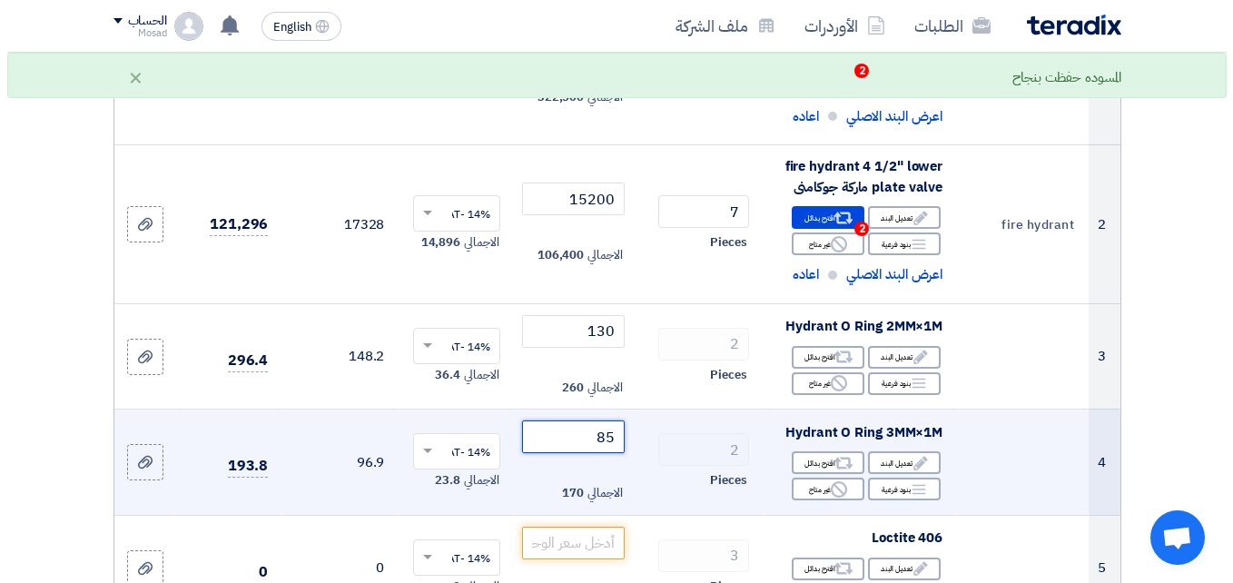
scroll to position [454, 0]
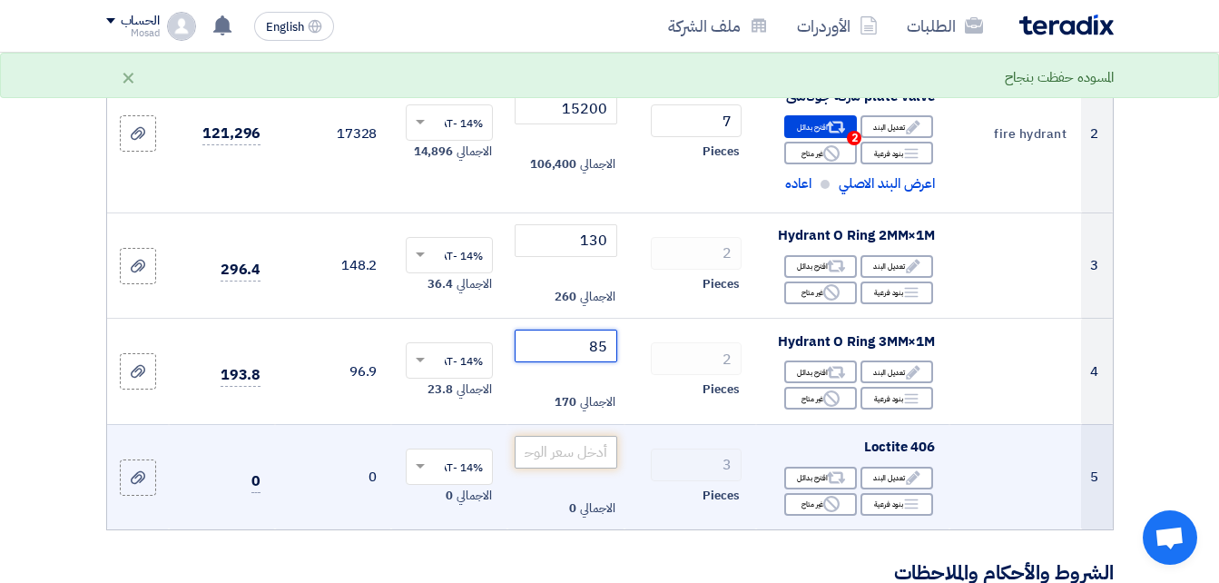
type input "85"
click at [600, 463] on input "number" at bounding box center [566, 452] width 102 height 33
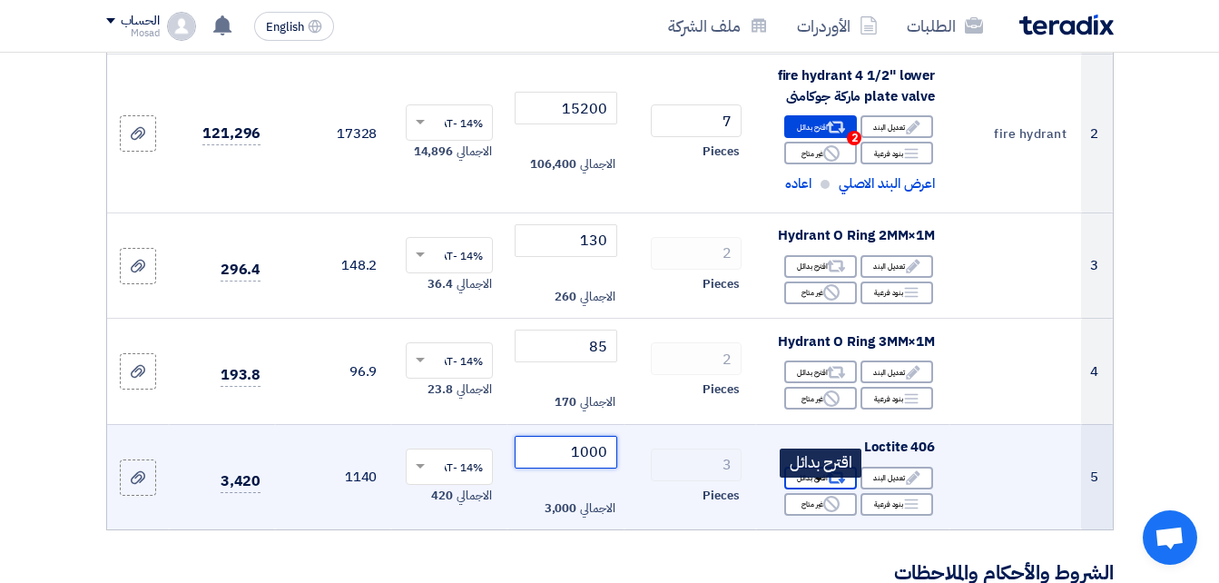
type input "1000"
click at [830, 486] on icon "Alternative" at bounding box center [836, 477] width 19 height 19
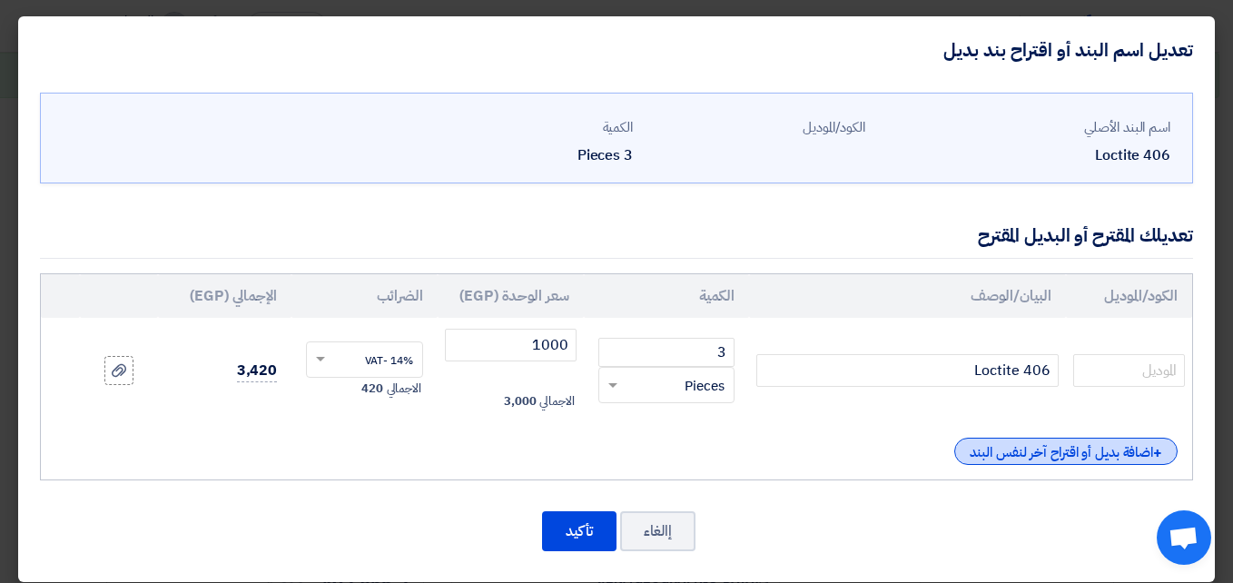
click at [1030, 444] on div "+ اضافة بديل أو اقتراح آخر لنفس البند" at bounding box center [1065, 450] width 223 height 27
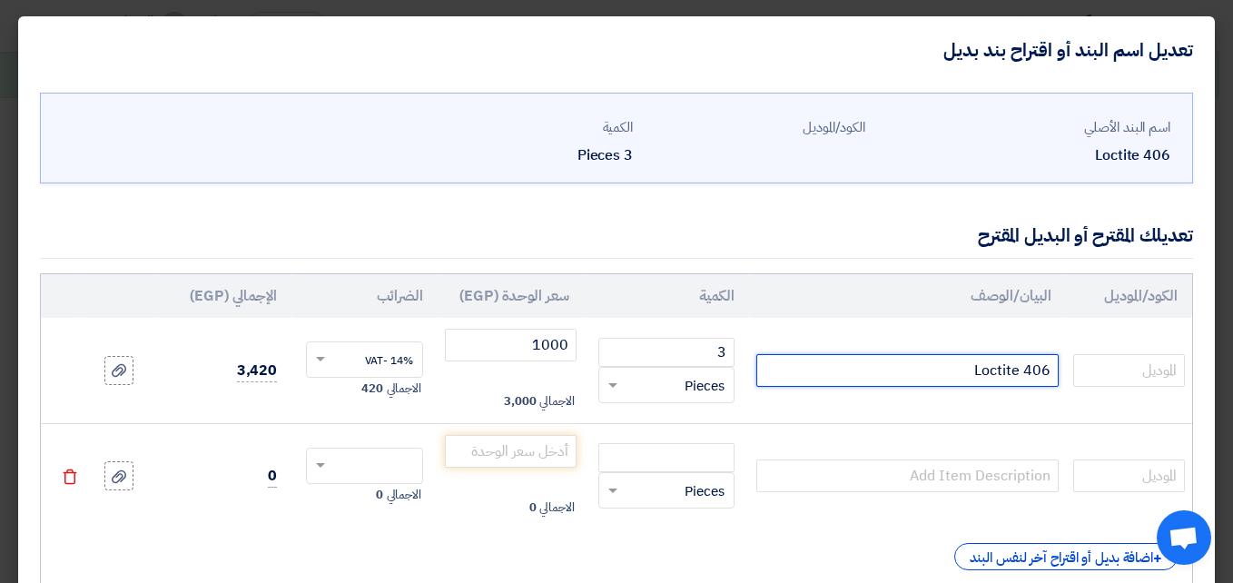
drag, startPoint x: 960, startPoint y: 367, endPoint x: 1057, endPoint y: 362, distance: 97.2
click at [1057, 362] on input "Loctite 406" at bounding box center [906, 370] width 301 height 33
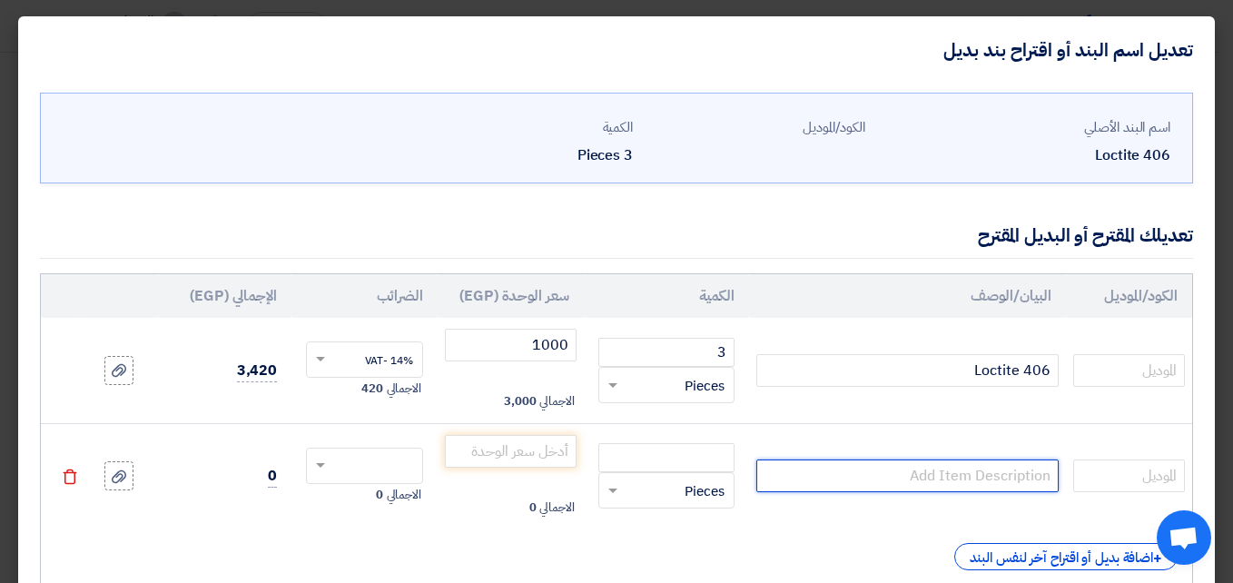
click at [1027, 475] on input "text" at bounding box center [906, 475] width 301 height 33
paste input "Loctite 406"
type input "Loctite 406 ايبوند هندي"
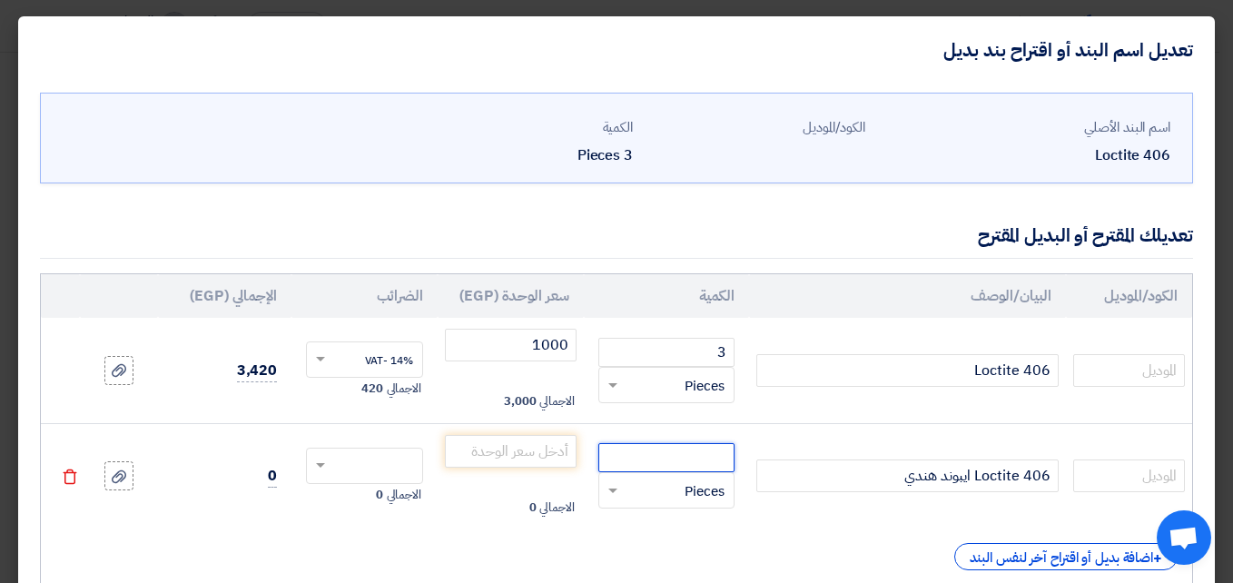
click at [671, 447] on input "number" at bounding box center [666, 457] width 136 height 29
type input "3"
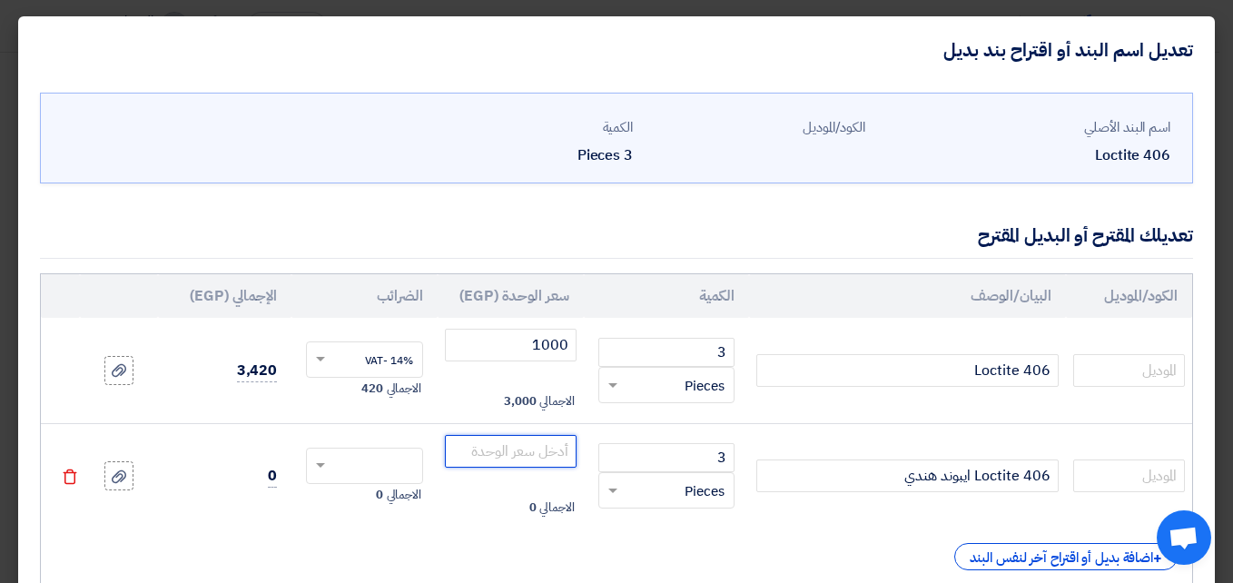
click at [533, 458] on input "number" at bounding box center [511, 451] width 132 height 33
type input "425"
click at [378, 453] on input "text" at bounding box center [376, 467] width 77 height 29
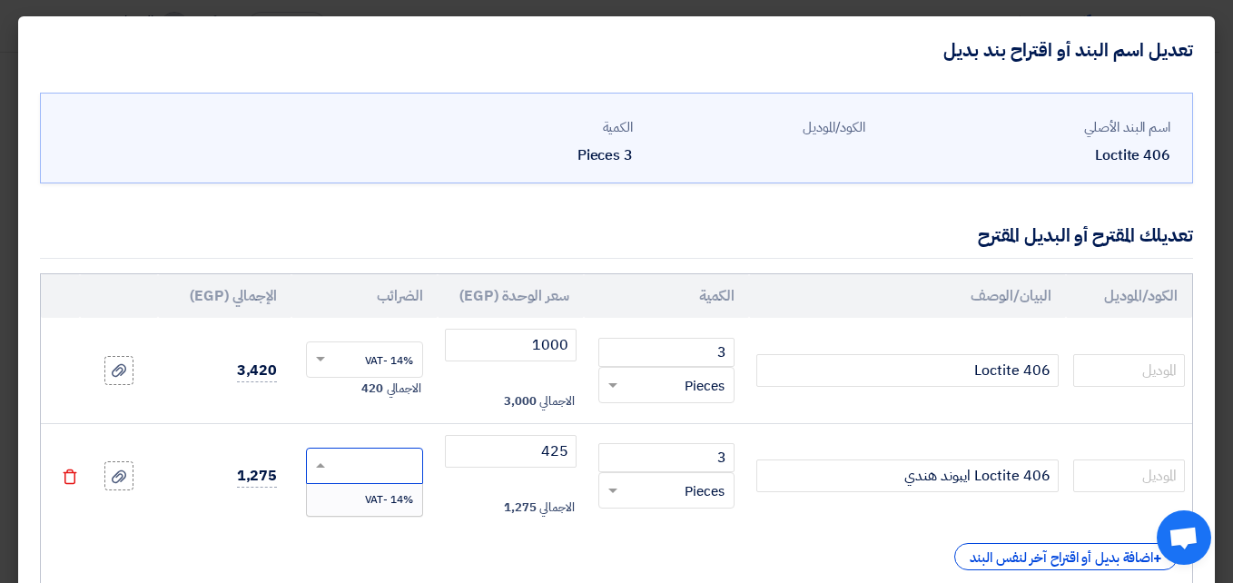
click at [374, 496] on span "14% -VAT" at bounding box center [389, 499] width 48 height 16
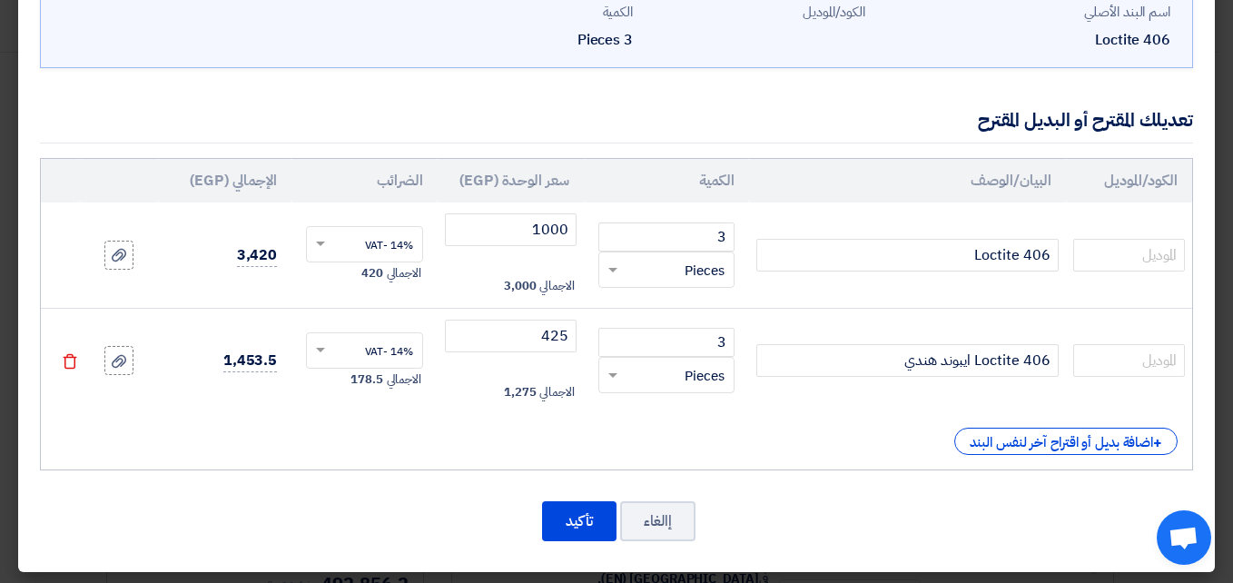
scroll to position [121, 0]
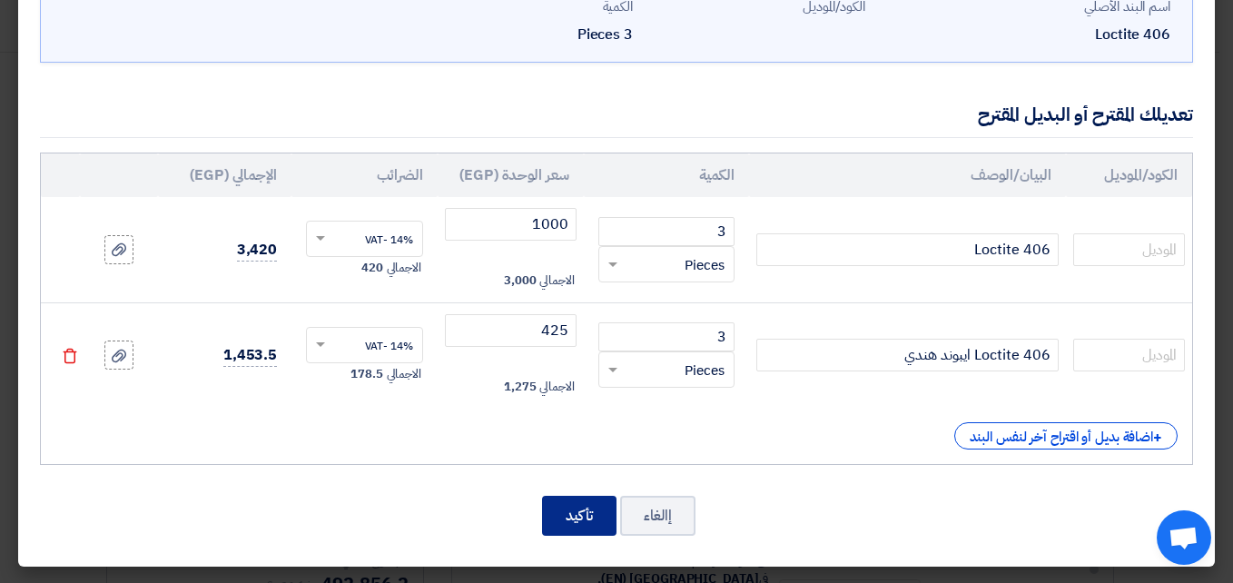
click at [592, 511] on button "تأكيد" at bounding box center [579, 516] width 74 height 40
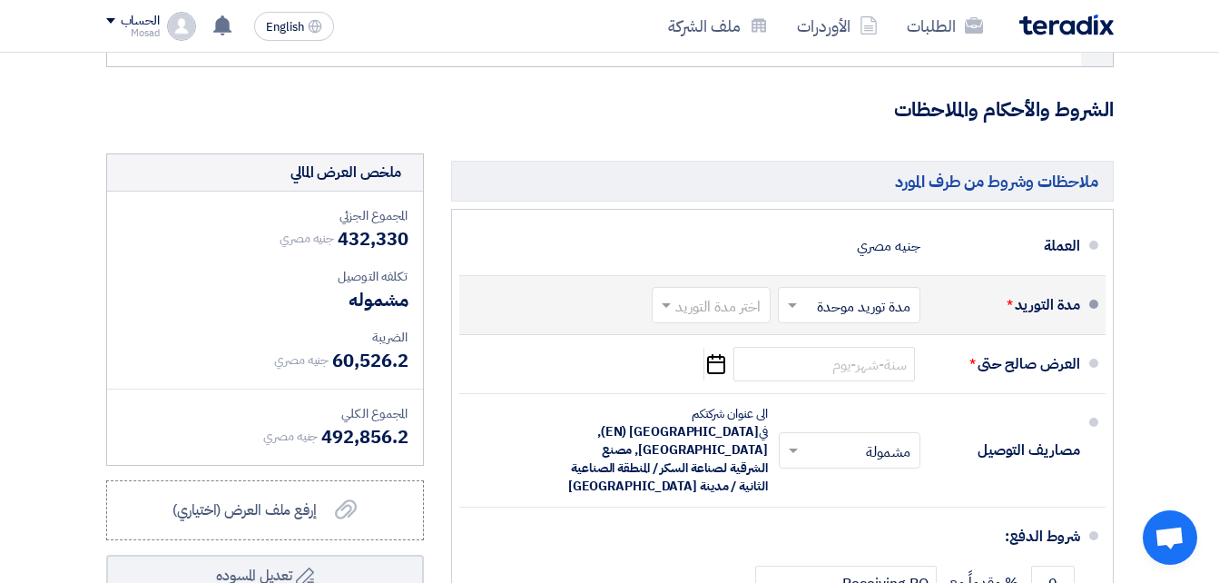
scroll to position [951, 0]
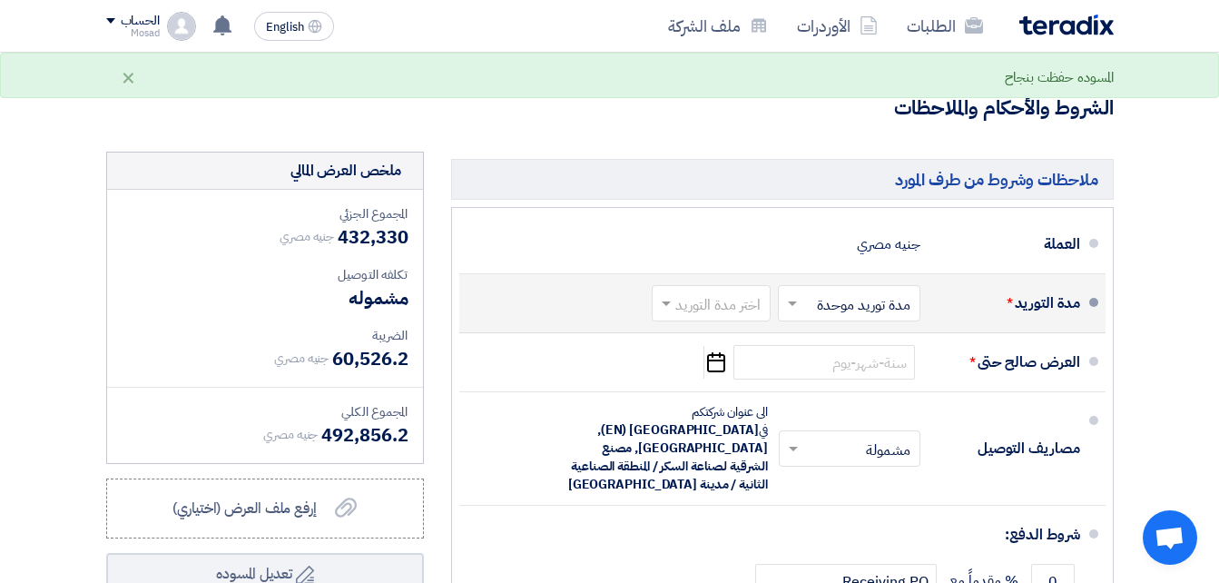
click at [861, 316] on input "text" at bounding box center [845, 305] width 133 height 26
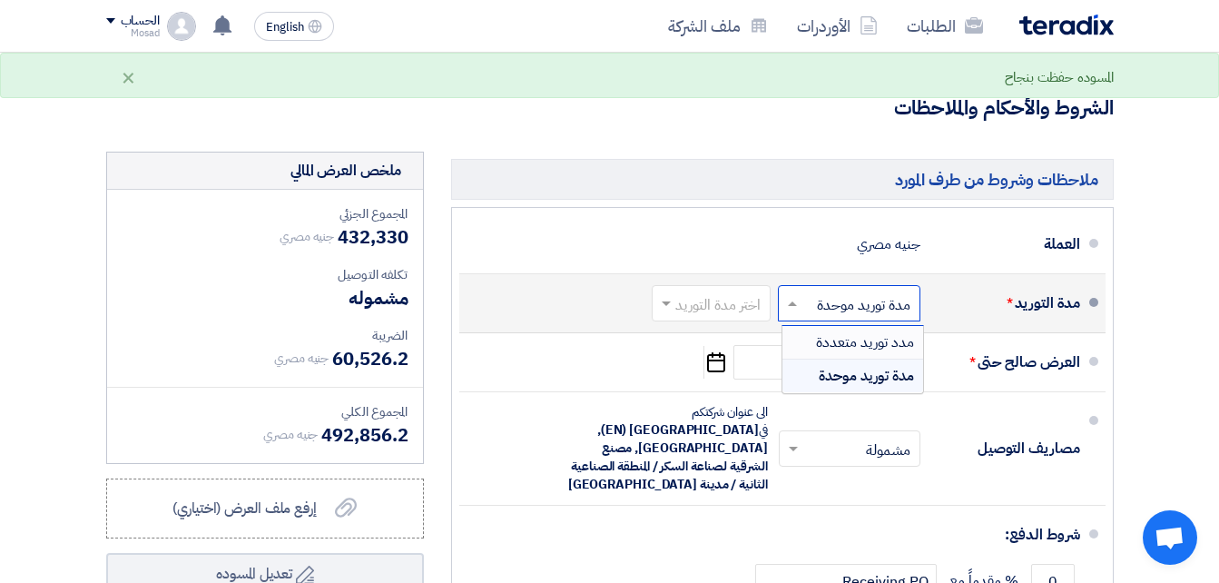
click at [698, 319] on input "text" at bounding box center [708, 305] width 110 height 26
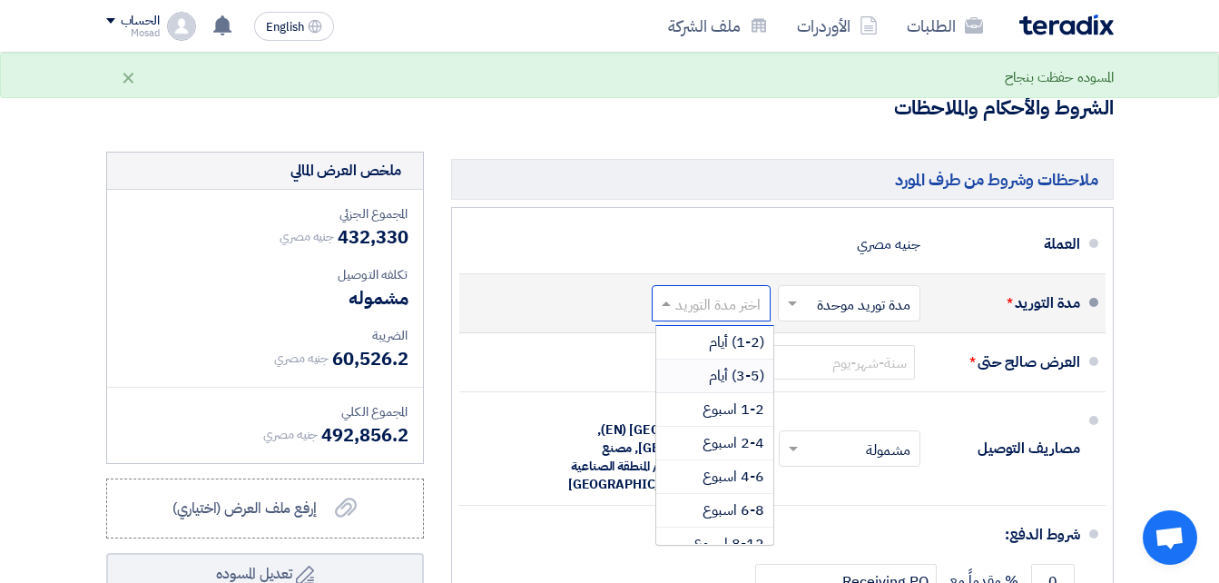
click at [738, 387] on span "(3-5) أيام" at bounding box center [736, 376] width 55 height 22
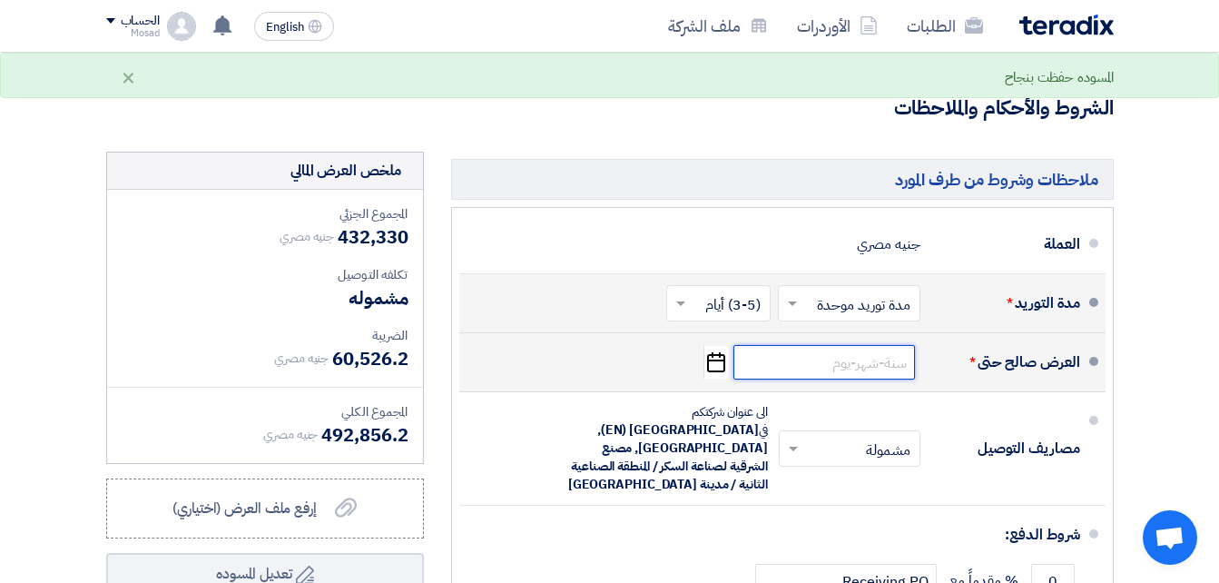
click at [848, 375] on input at bounding box center [824, 362] width 182 height 34
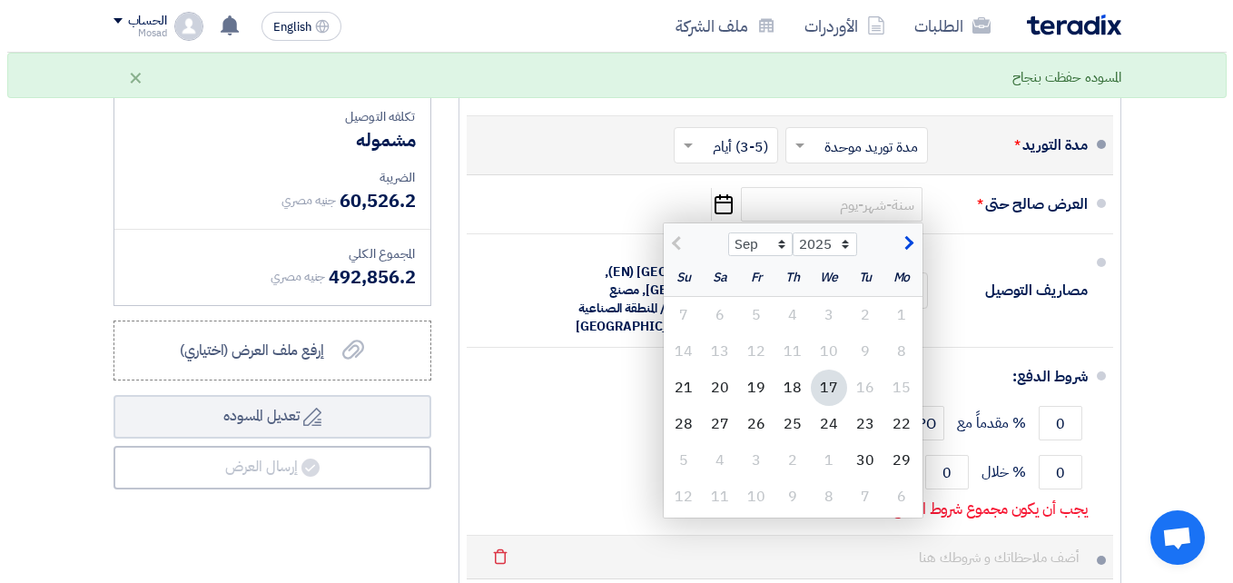
scroll to position [1133, 0]
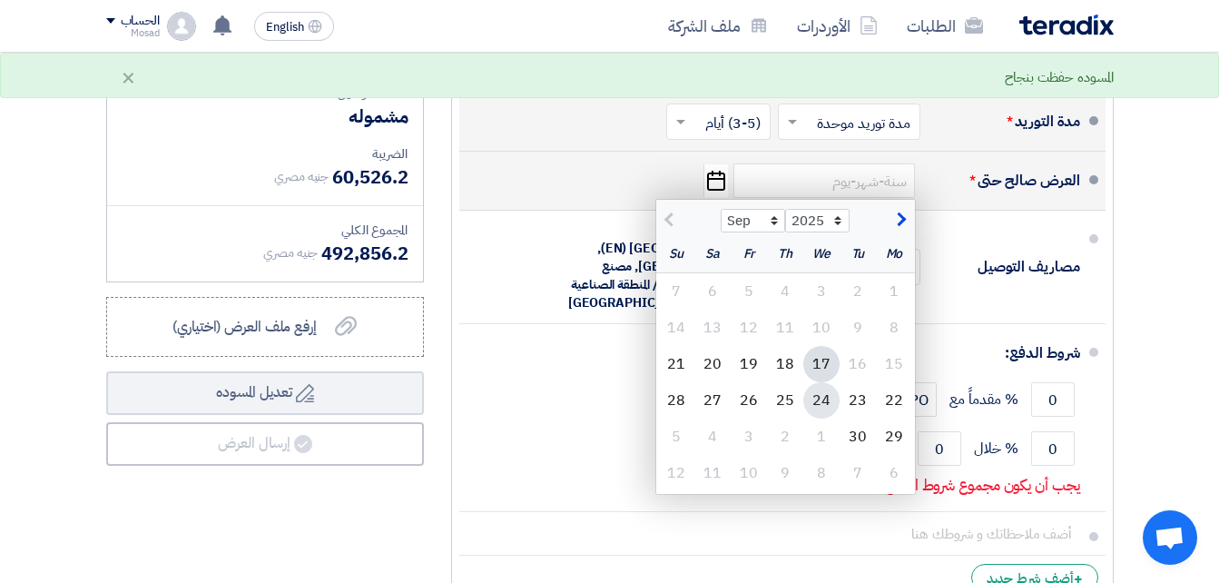
click at [828, 414] on div "24" at bounding box center [821, 400] width 36 height 36
type input "9/24/2025"
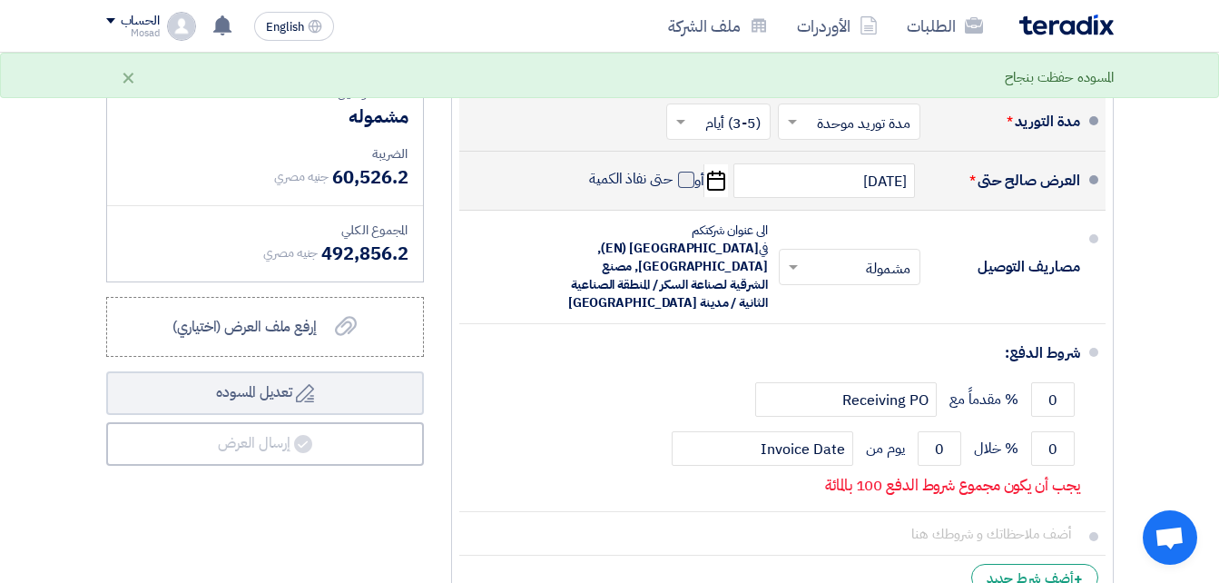
click at [676, 188] on label "حتى نفاذ الكمية" at bounding box center [641, 179] width 105 height 18
click at [673, 188] on input "حتى نفاذ الكمية" at bounding box center [628, 187] width 87 height 34
checkbox input "true"
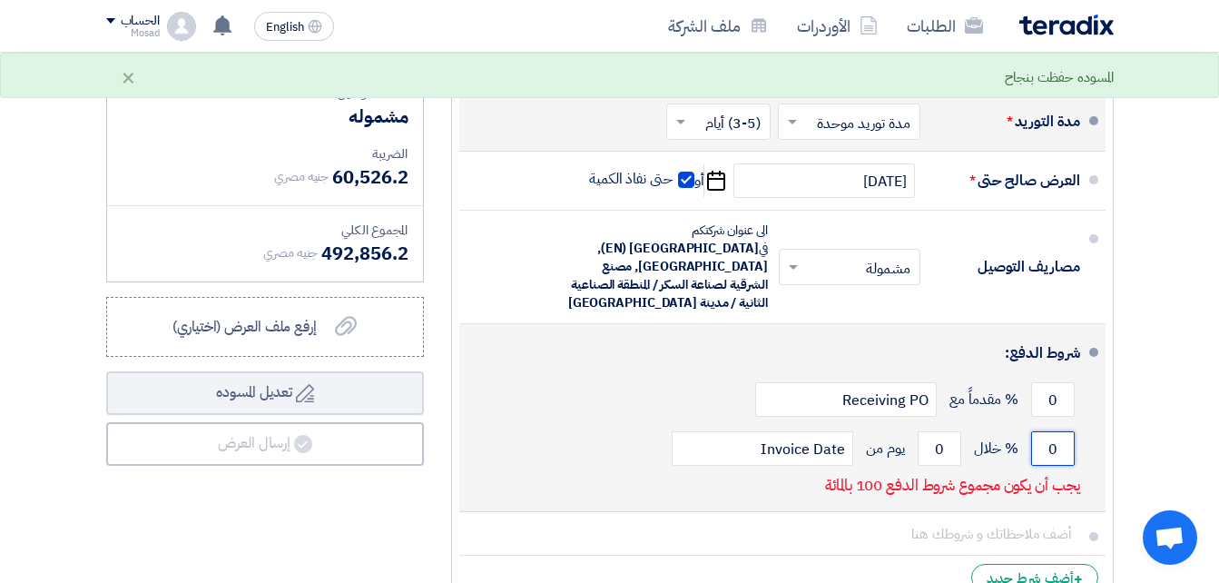
drag, startPoint x: 1045, startPoint y: 444, endPoint x: 1057, endPoint y: 443, distance: 12.7
click at [1057, 443] on input "0" at bounding box center [1053, 448] width 44 height 34
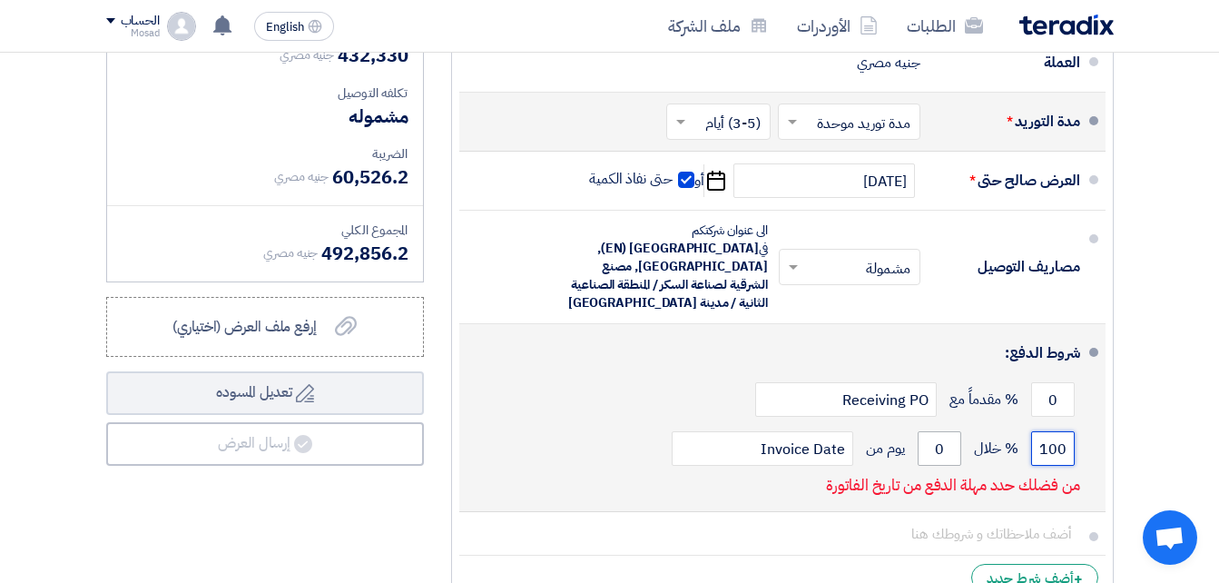
type input "100"
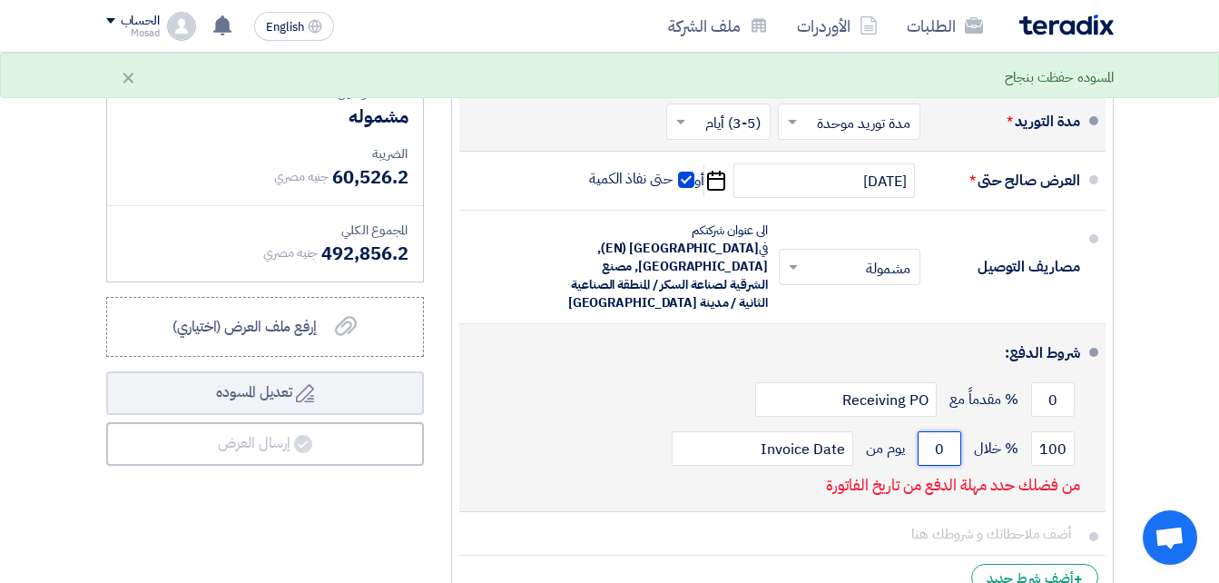
click at [918, 447] on input "0" at bounding box center [940, 448] width 44 height 34
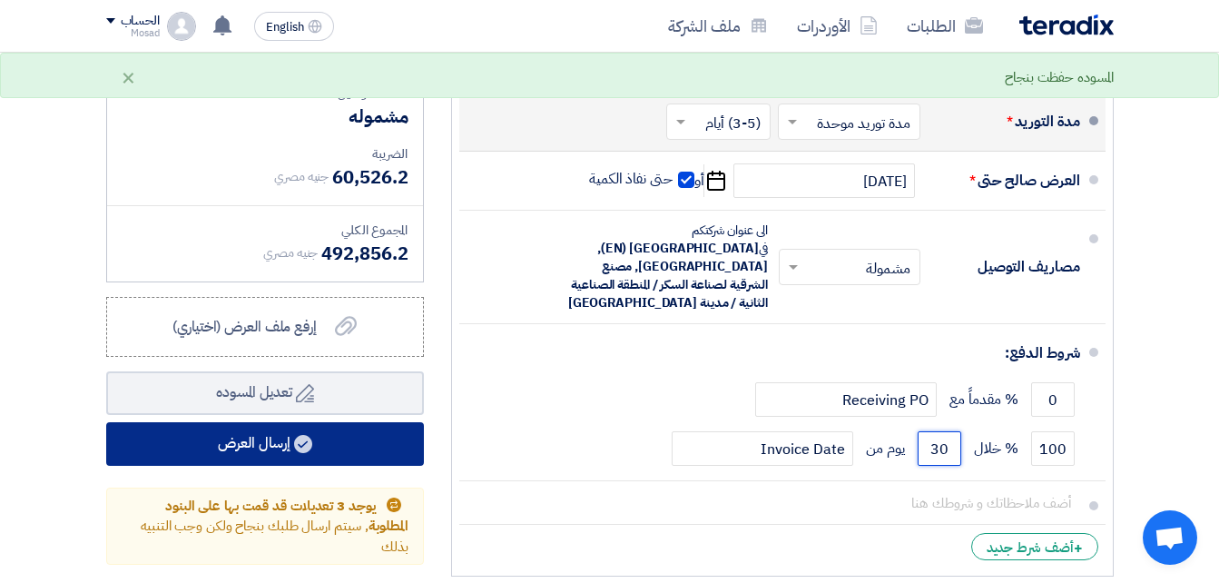
type input "30"
click at [204, 457] on button "إرسال العرض" at bounding box center [265, 444] width 318 height 44
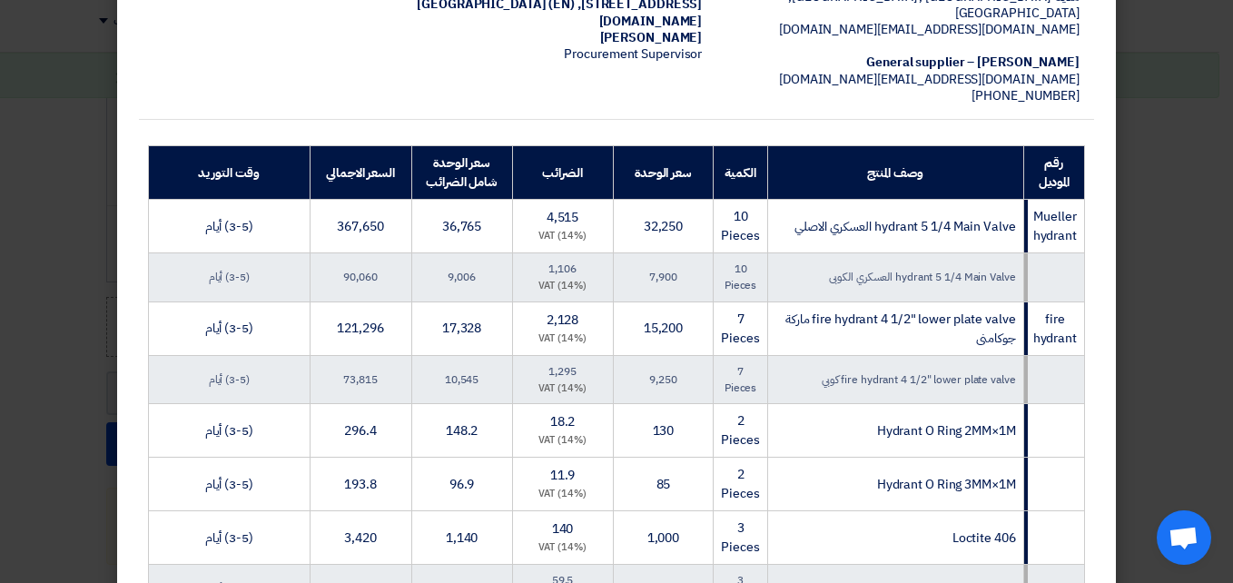
scroll to position [621, 0]
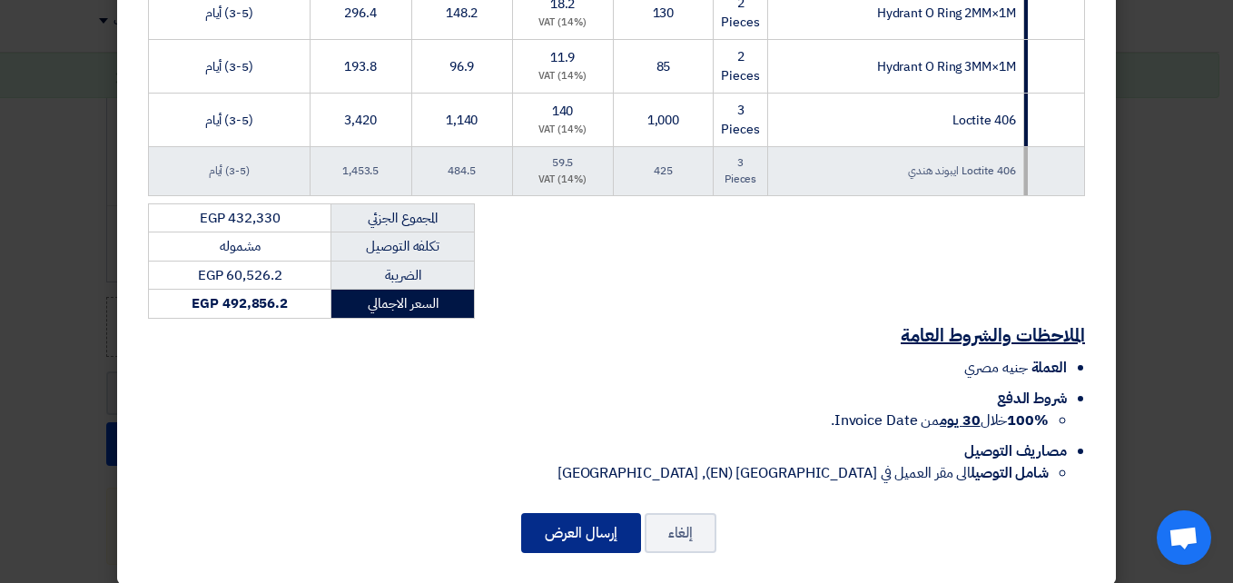
click at [562, 516] on button "إرسال العرض" at bounding box center [581, 533] width 120 height 40
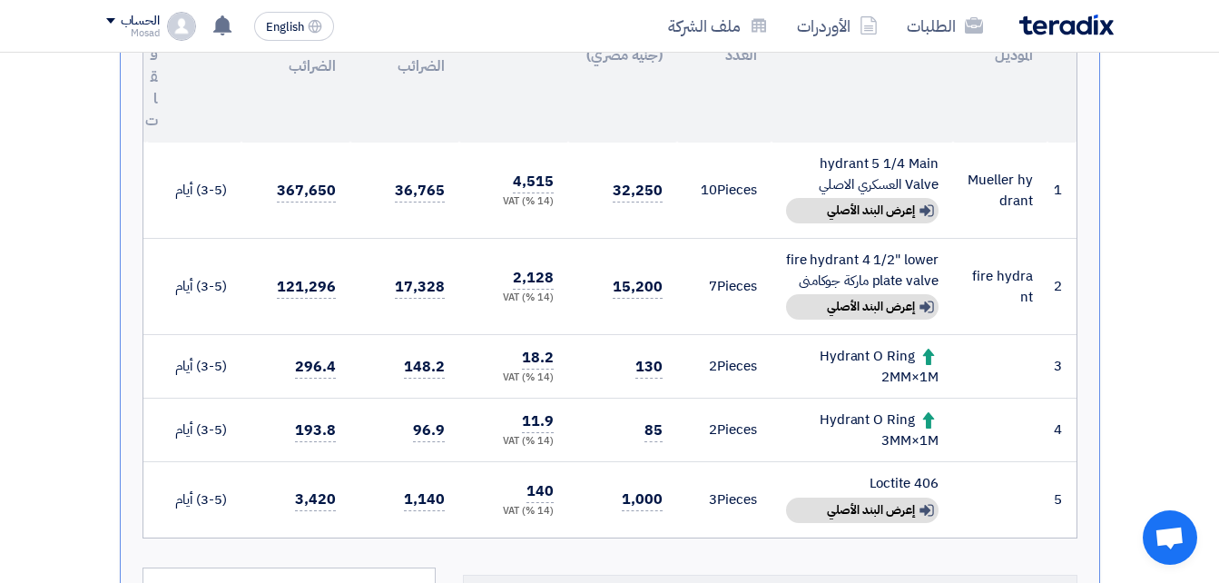
scroll to position [562, 0]
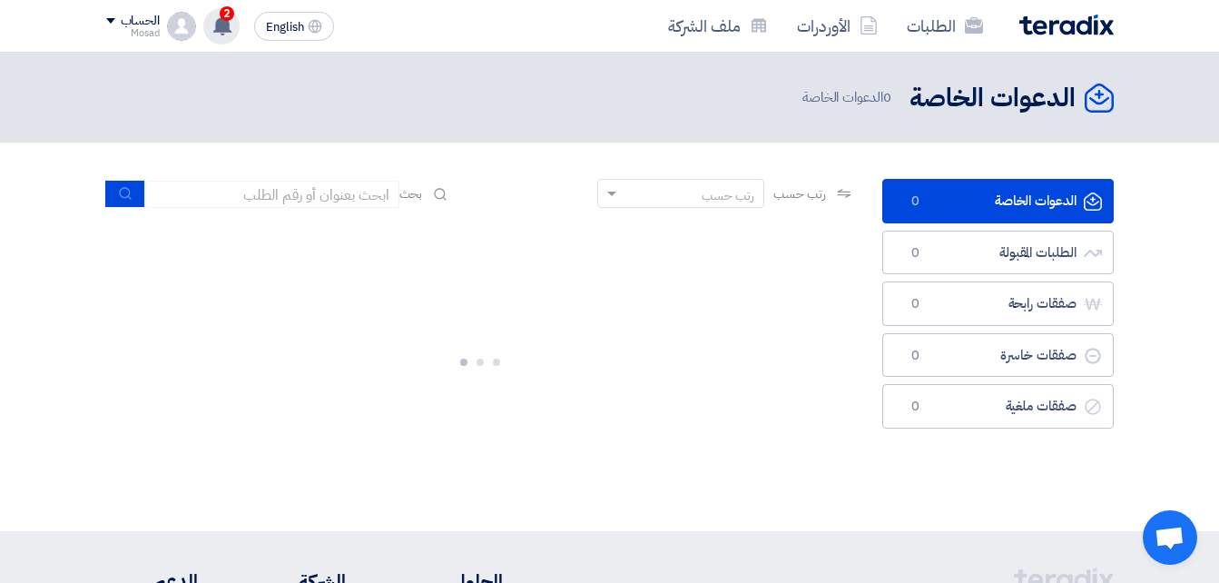
click at [222, 22] on use at bounding box center [222, 25] width 18 height 20
